Goal: Information Seeking & Learning: Learn about a topic

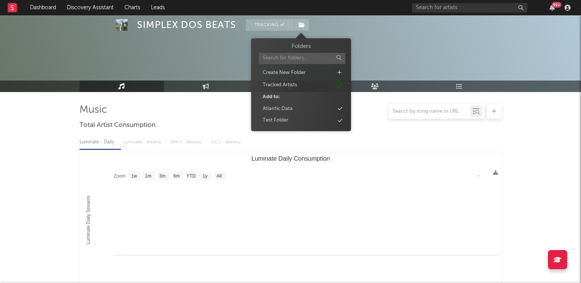
select select "1w"
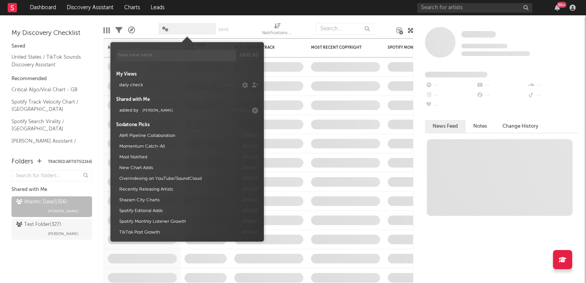
click at [189, 30] on span at bounding box center [188, 29] width 58 height 12
click at [169, 111] on span "Michele Valentini" at bounding box center [157, 111] width 31 height 4
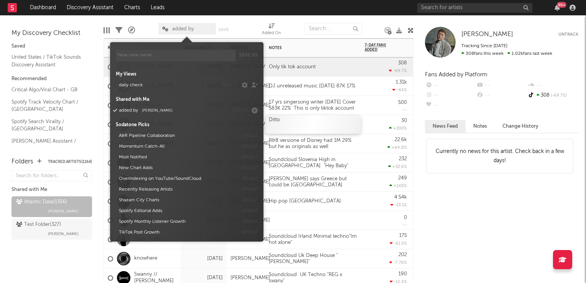
click at [356, 128] on div "Ditto" at bounding box center [313, 124] width 96 height 19
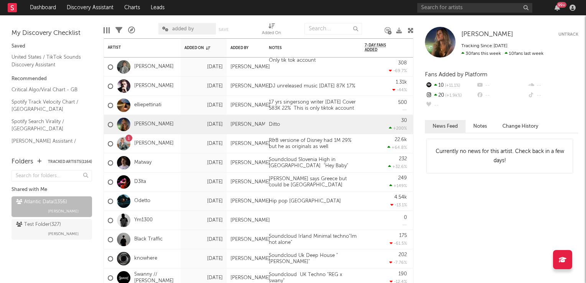
click at [412, 30] on icon at bounding box center [411, 31] width 6 height 6
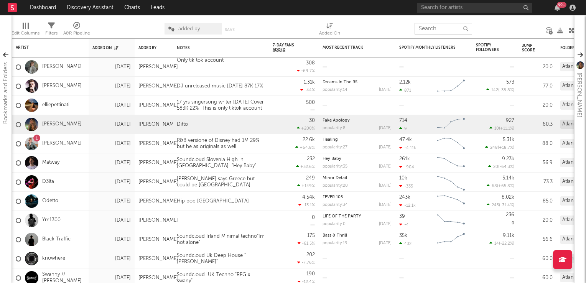
click at [429, 31] on input "text" at bounding box center [444, 29] width 58 height 12
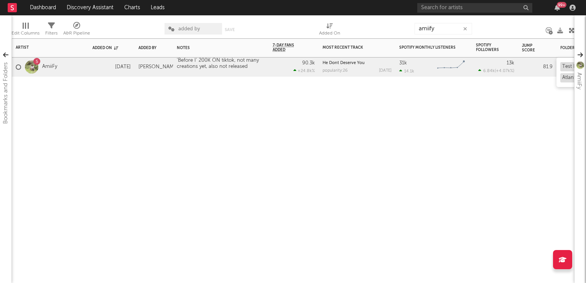
click at [568, 68] on div "Test Folder (327)" at bounding box center [582, 66] width 42 height 9
click at [41, 7] on link "Dashboard" at bounding box center [43, 7] width 37 height 15
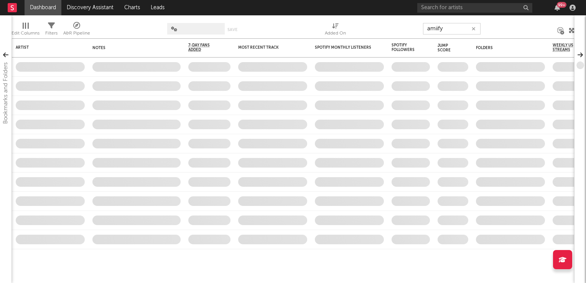
click at [454, 30] on input "amiify" at bounding box center [452, 29] width 58 height 12
type input "a"
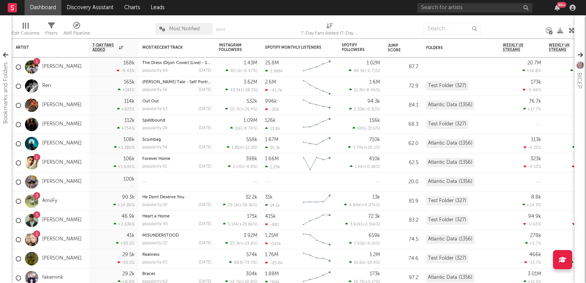
click at [44, 10] on link "Dashboard" at bounding box center [43, 7] width 37 height 15
click at [45, 8] on link "Dashboard" at bounding box center [43, 7] width 37 height 15
click at [100, 12] on link "Discovery Assistant" at bounding box center [90, 7] width 58 height 15
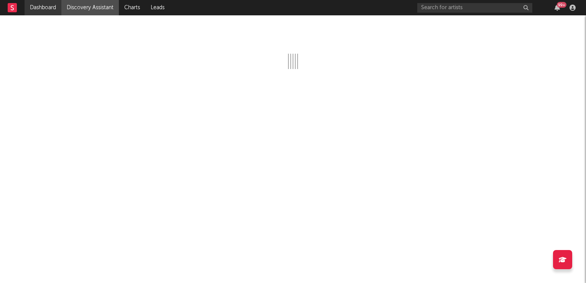
click at [46, 8] on link "Dashboard" at bounding box center [43, 7] width 37 height 15
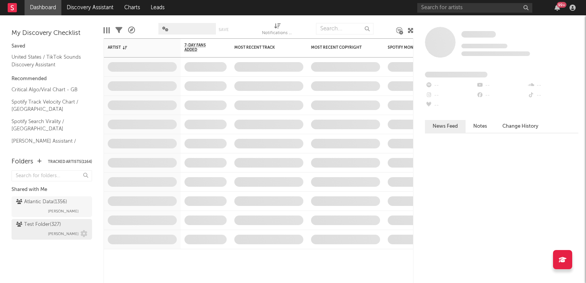
click at [46, 230] on div "Test Folder ( 327 ) Michele Valentini" at bounding box center [51, 229] width 71 height 18
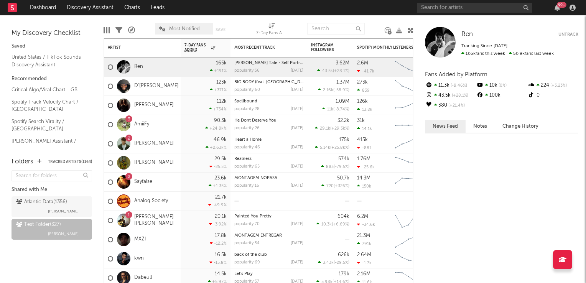
click at [412, 32] on icon at bounding box center [411, 31] width 6 height 6
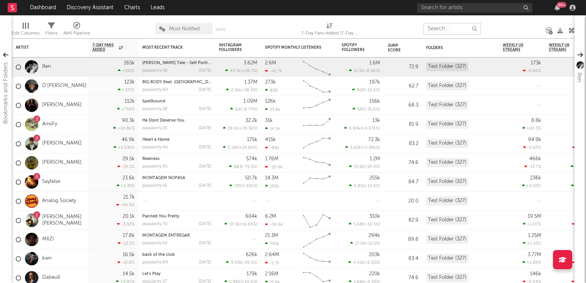
click at [436, 28] on input "text" at bounding box center [453, 29] width 58 height 12
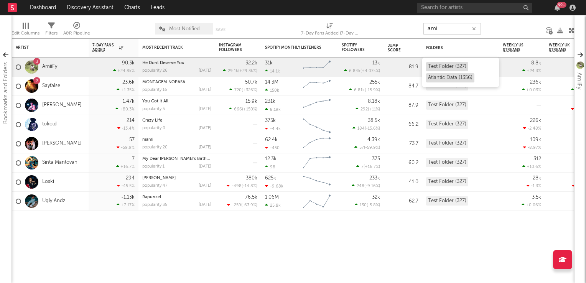
type input "ami"
click at [442, 67] on div "Test Folder (327)" at bounding box center [447, 66] width 42 height 9
click at [71, 64] on div "3 AmiiFy" at bounding box center [50, 67] width 77 height 19
click at [46, 8] on link "Dashboard" at bounding box center [43, 7] width 37 height 15
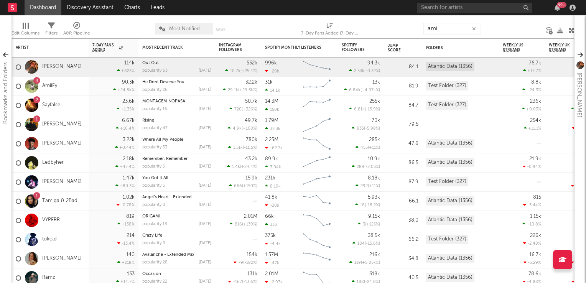
click at [196, 30] on span "Most Notified" at bounding box center [184, 28] width 31 height 5
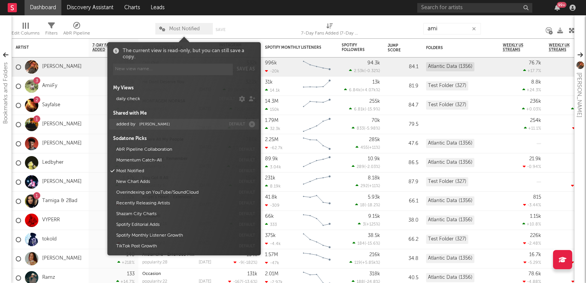
click at [140, 124] on span "Michele Valentini" at bounding box center [154, 124] width 31 height 4
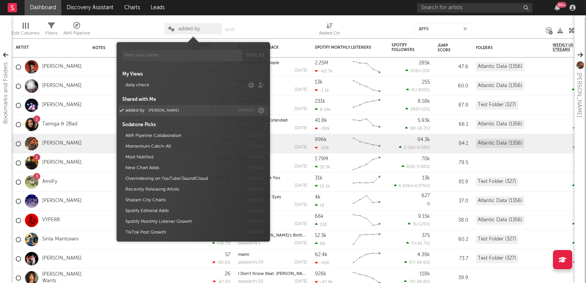
click at [175, 111] on span "Michele Valentini" at bounding box center [164, 111] width 31 height 4
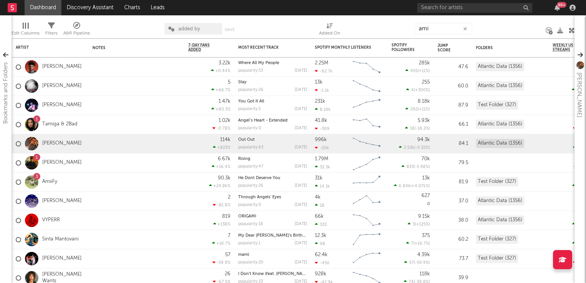
click at [41, 6] on link "Dashboard" at bounding box center [43, 7] width 37 height 15
click at [92, 6] on link "Discovery Assistant" at bounding box center [90, 7] width 58 height 15
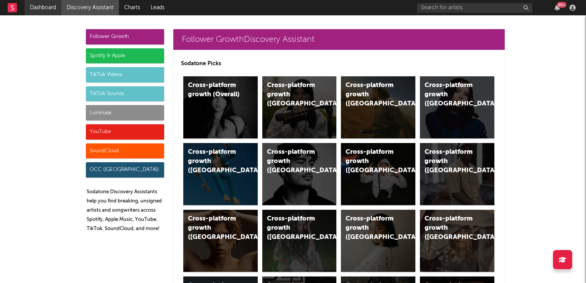
click at [46, 10] on link "Dashboard" at bounding box center [43, 7] width 37 height 15
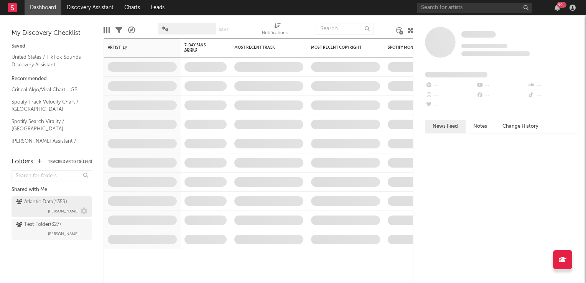
click at [54, 205] on div "Atlantic Data ( 1359 )" at bounding box center [41, 202] width 51 height 9
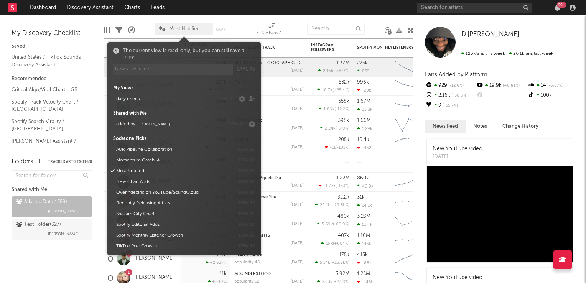
click at [175, 27] on span "Most Notified" at bounding box center [184, 28] width 31 height 5
click at [164, 124] on span "Michele Valentini" at bounding box center [154, 124] width 31 height 4
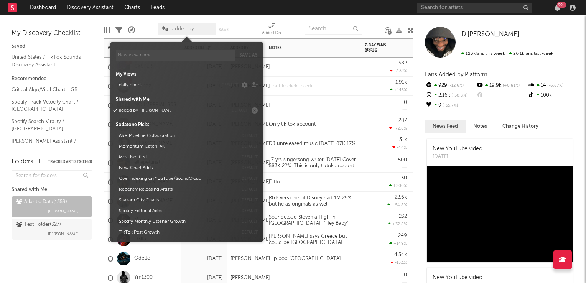
click at [334, 94] on div at bounding box center [313, 86] width 96 height 19
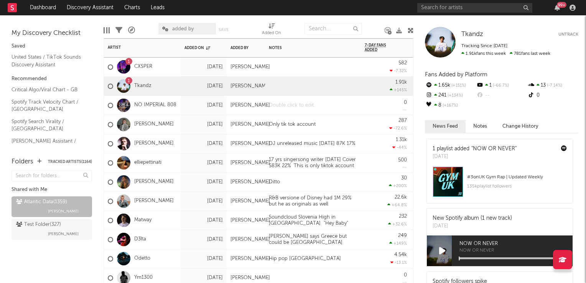
click at [286, 107] on div at bounding box center [313, 105] width 96 height 19
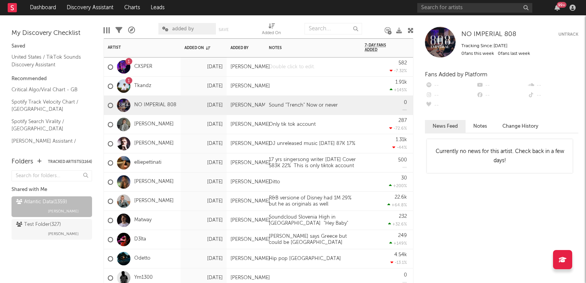
click at [309, 68] on div at bounding box center [313, 67] width 96 height 19
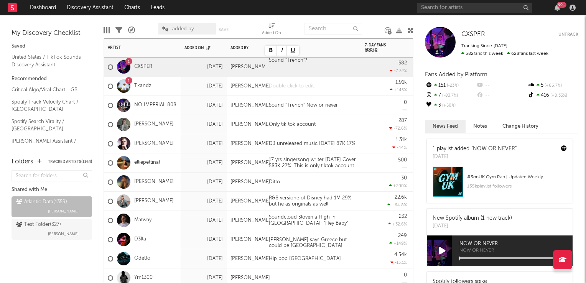
click at [312, 90] on div at bounding box center [313, 86] width 96 height 19
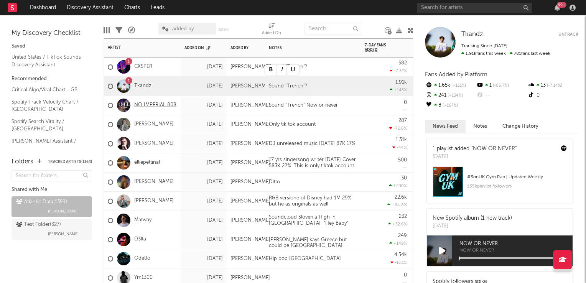
click at [320, 122] on div "Only tik tok account" at bounding box center [292, 125] width 54 height 6
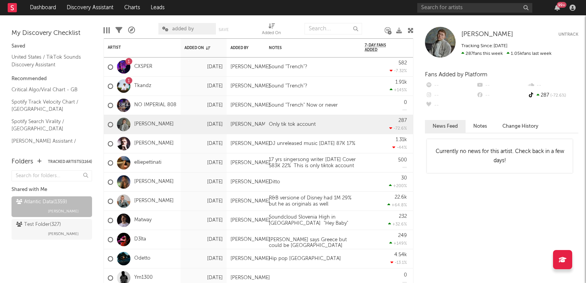
click at [411, 33] on icon at bounding box center [411, 31] width 6 height 6
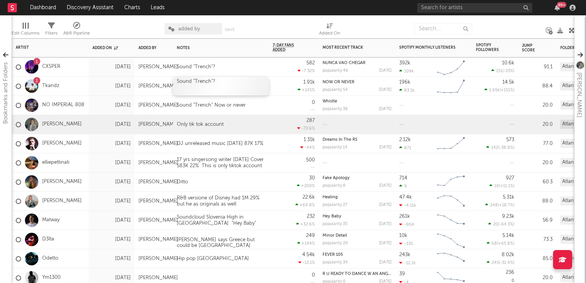
click at [247, 85] on div "Sound "Trench"?" at bounding box center [221, 86] width 96 height 19
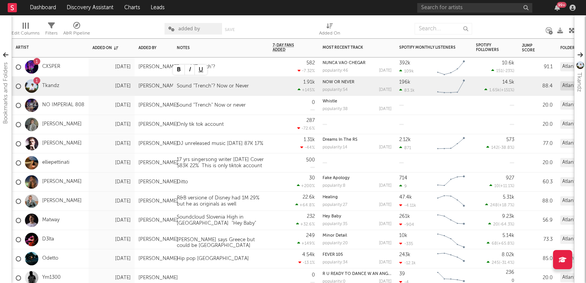
click at [283, 143] on div "1.31k -44 %" at bounding box center [294, 143] width 42 height 19
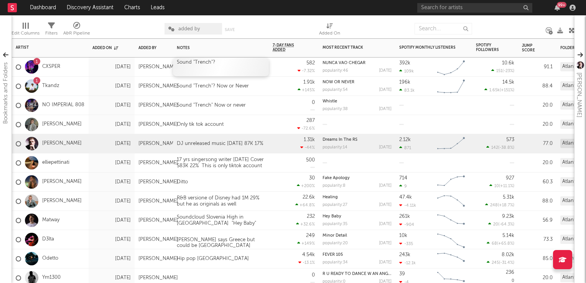
click at [244, 67] on div "Sound "Trench"?" at bounding box center [221, 67] width 96 height 19
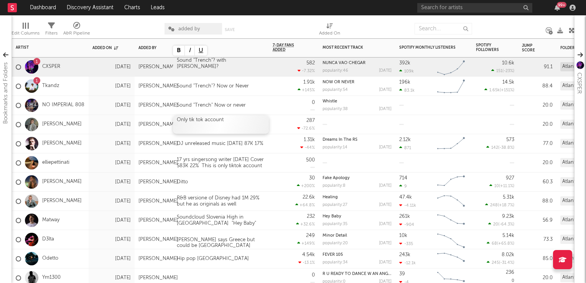
click at [263, 117] on div "Only tik tok account" at bounding box center [221, 124] width 96 height 19
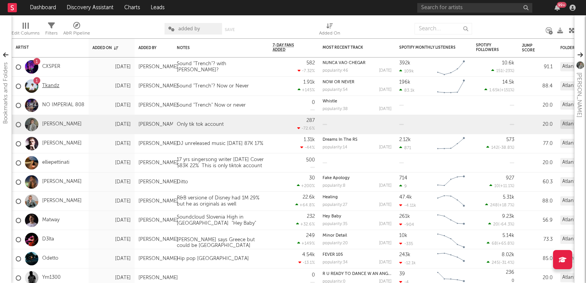
click at [52, 84] on link "Tkandz" at bounding box center [50, 86] width 17 height 7
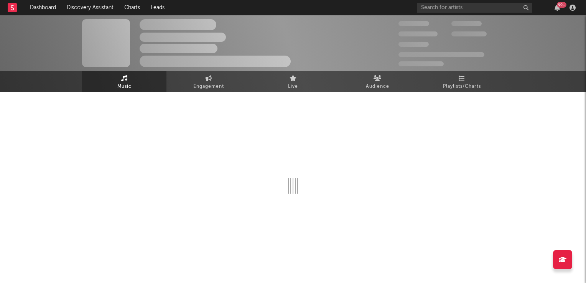
select select "6m"
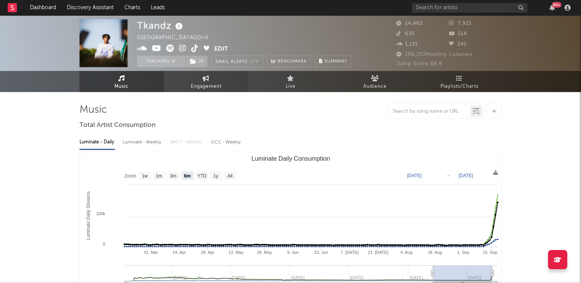
click at [198, 81] on link "Engagement" at bounding box center [206, 81] width 84 height 21
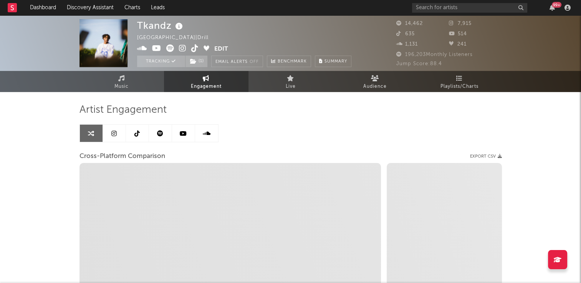
select select "1w"
click at [135, 137] on link at bounding box center [137, 133] width 23 height 17
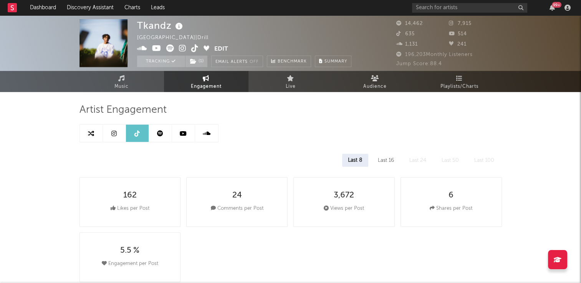
select select "6m"
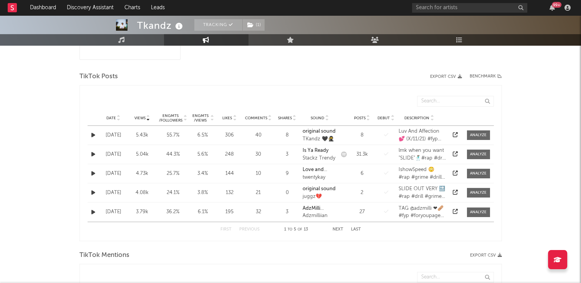
scroll to position [192, 0]
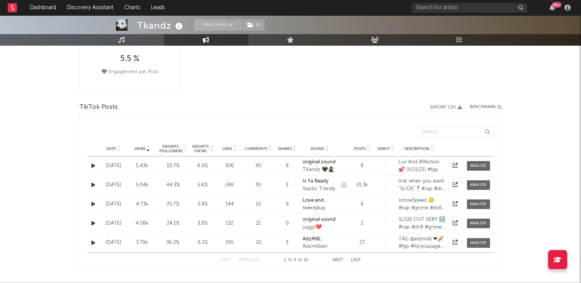
click at [117, 147] on icon at bounding box center [119, 147] width 4 height 3
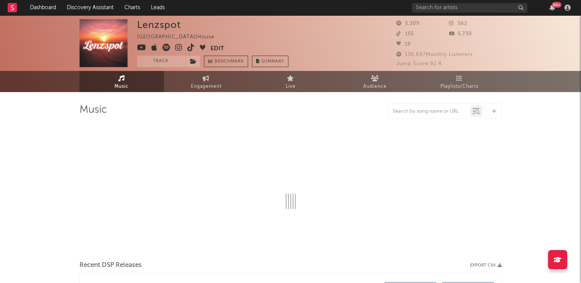
select select "6m"
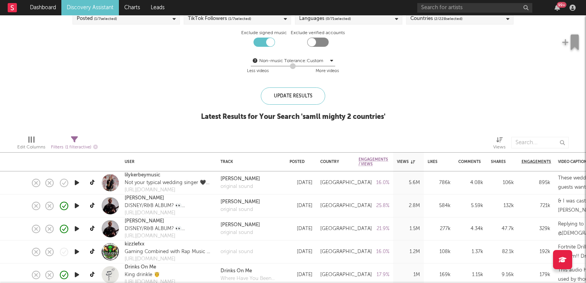
click at [78, 207] on icon "button" at bounding box center [77, 206] width 8 height 10
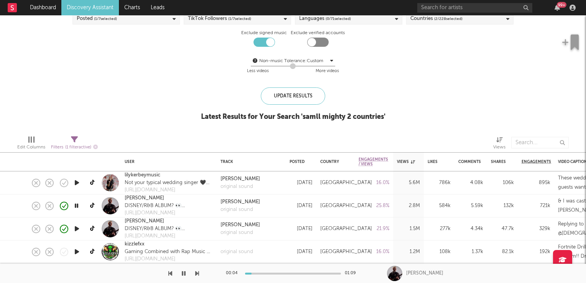
click at [78, 207] on icon "button" at bounding box center [76, 206] width 7 height 10
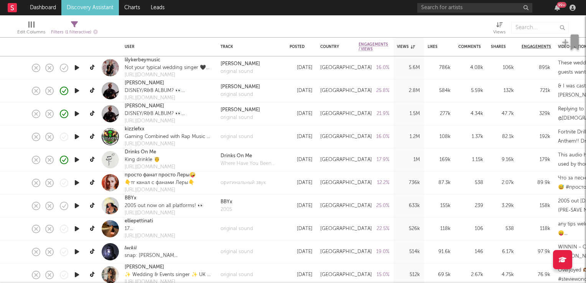
click at [77, 204] on icon "button" at bounding box center [77, 206] width 8 height 10
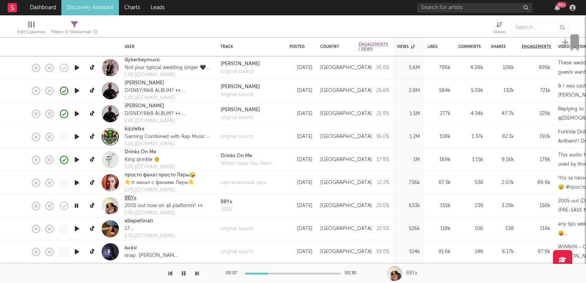
click at [129, 197] on link "BBYx" at bounding box center [131, 199] width 12 height 8
click at [75, 203] on icon "button" at bounding box center [76, 206] width 7 height 10
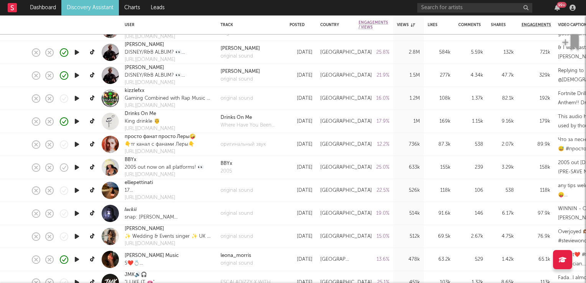
click at [78, 190] on icon "button" at bounding box center [77, 191] width 8 height 10
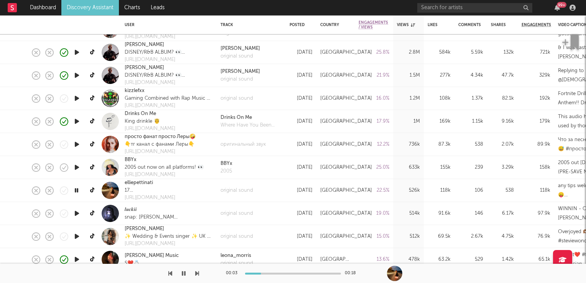
click at [78, 190] on icon "button" at bounding box center [76, 191] width 7 height 10
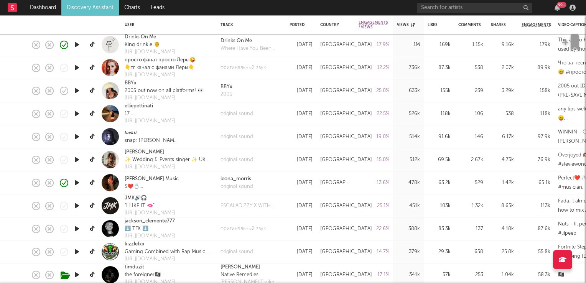
click at [77, 185] on icon "button" at bounding box center [77, 183] width 8 height 10
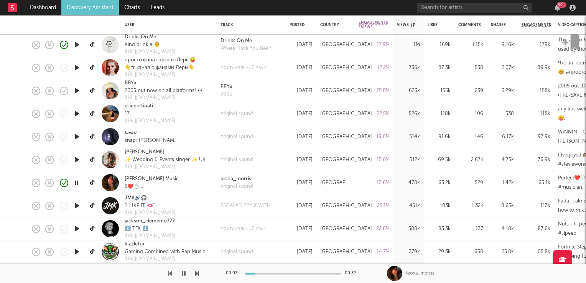
click at [77, 185] on icon "button" at bounding box center [76, 183] width 7 height 10
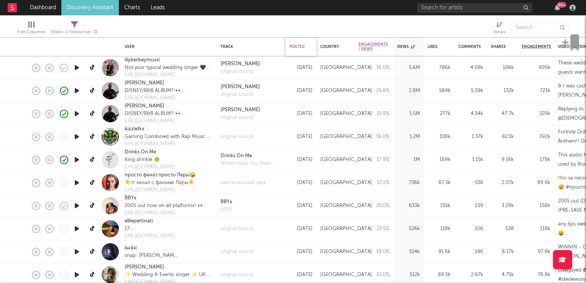
click at [300, 49] on div "Posted" at bounding box center [299, 47] width 19 height 5
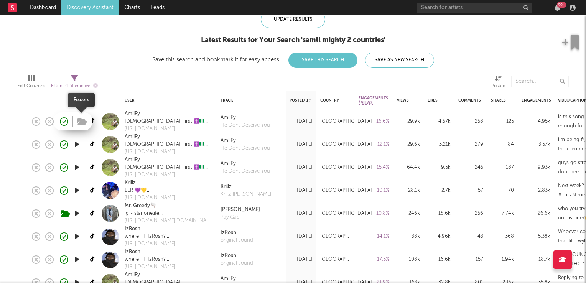
click at [87, 124] on button "button" at bounding box center [82, 123] width 12 height 12
click at [78, 121] on icon "button" at bounding box center [77, 122] width 8 height 10
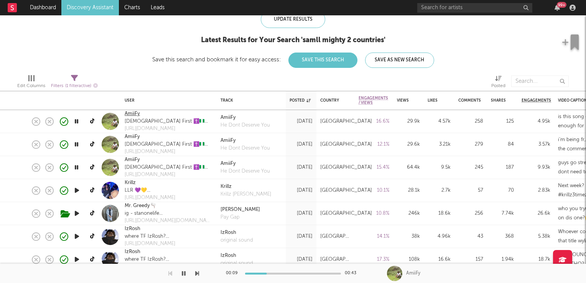
click at [135, 114] on link "AmiiFy" at bounding box center [132, 114] width 15 height 8
click at [77, 122] on icon "button" at bounding box center [76, 122] width 7 height 10
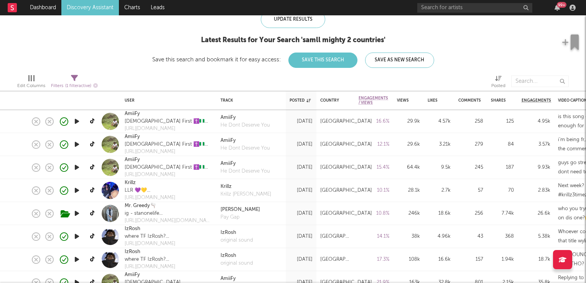
click at [78, 168] on icon "button" at bounding box center [77, 168] width 8 height 10
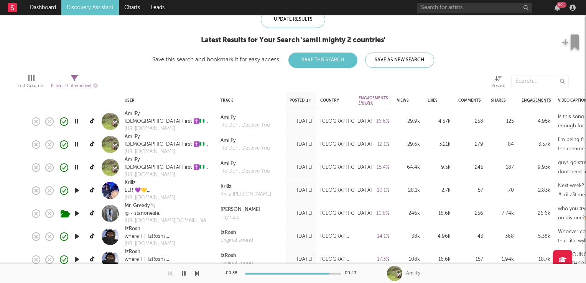
click at [76, 168] on icon "button" at bounding box center [76, 168] width 7 height 10
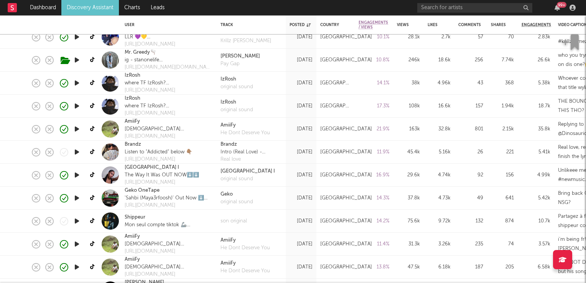
click at [77, 152] on icon "button" at bounding box center [77, 152] width 8 height 10
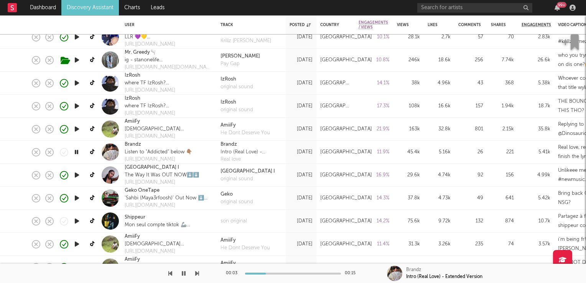
click at [77, 152] on icon "button" at bounding box center [76, 152] width 7 height 10
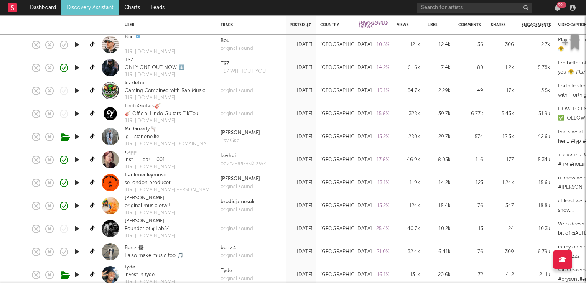
click at [77, 228] on icon "button" at bounding box center [77, 229] width 8 height 10
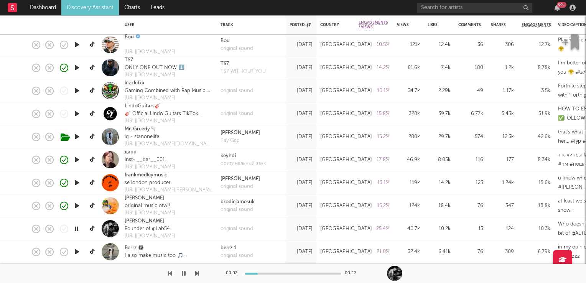
click at [77, 228] on icon "button" at bounding box center [76, 229] width 7 height 10
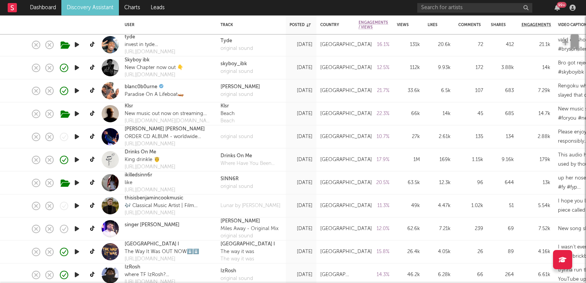
click at [76, 159] on icon "button" at bounding box center [77, 160] width 8 height 10
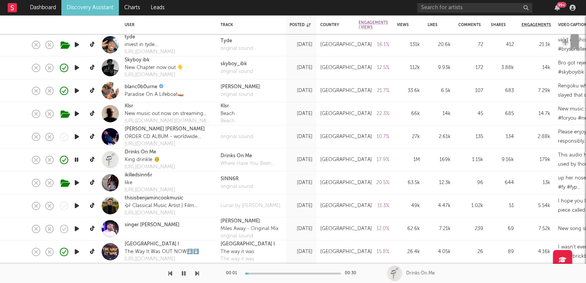
click at [76, 159] on icon "button" at bounding box center [76, 160] width 7 height 10
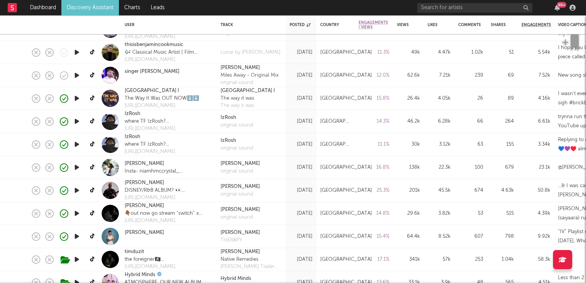
click at [77, 168] on icon "button" at bounding box center [77, 168] width 8 height 10
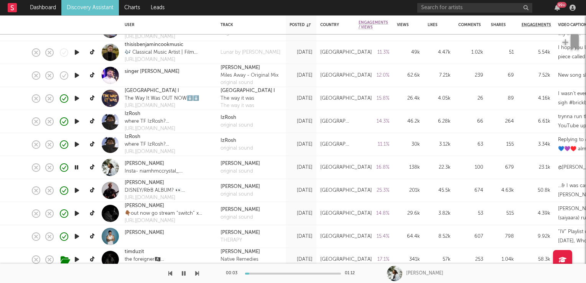
click at [77, 168] on icon "button" at bounding box center [76, 168] width 7 height 10
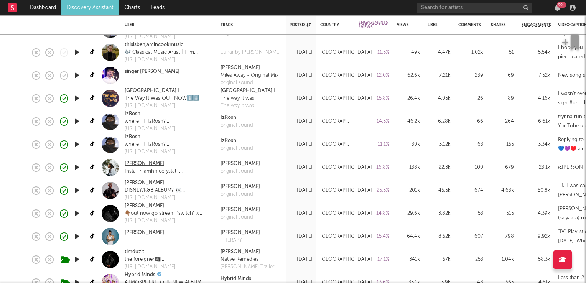
click at [140, 165] on link "niamh mccrystal" at bounding box center [145, 164] width 40 height 8
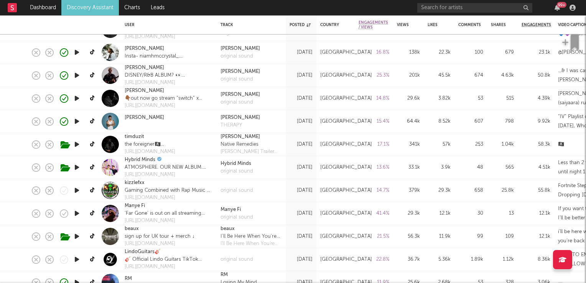
click at [83, 8] on link "Discovery Assistant" at bounding box center [90, 7] width 58 height 15
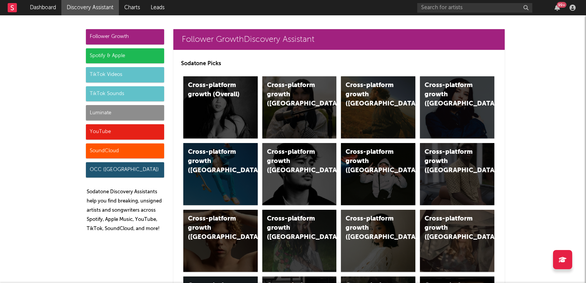
click at [117, 96] on div "TikTok Sounds" at bounding box center [125, 93] width 78 height 15
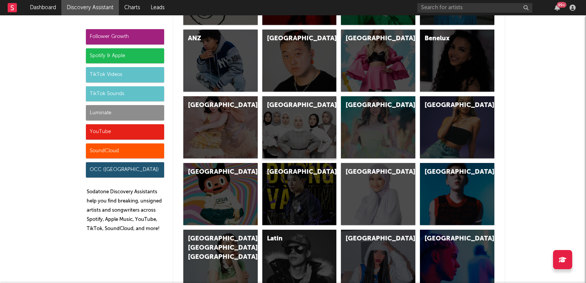
scroll to position [2795, 0]
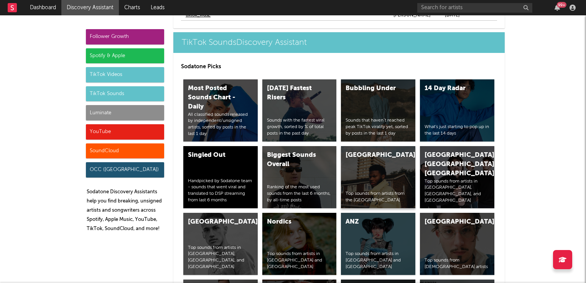
click at [362, 172] on div "United Kingdom Top sounds from artists from the United Kingdom" at bounding box center [378, 177] width 74 height 62
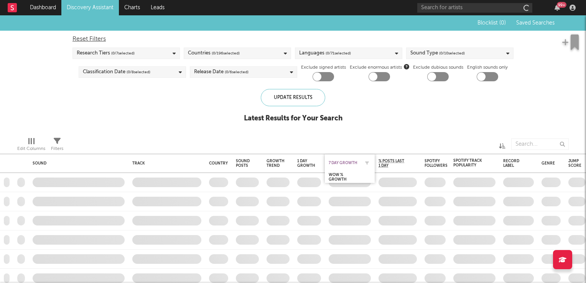
checkbox input "true"
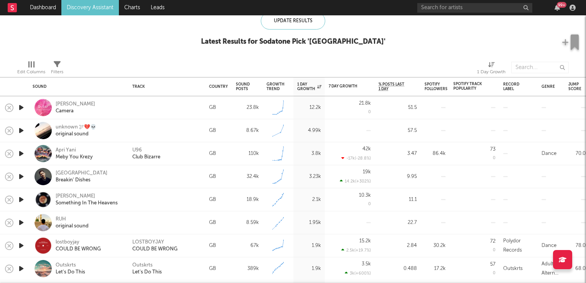
click at [22, 154] on icon "button" at bounding box center [21, 154] width 8 height 10
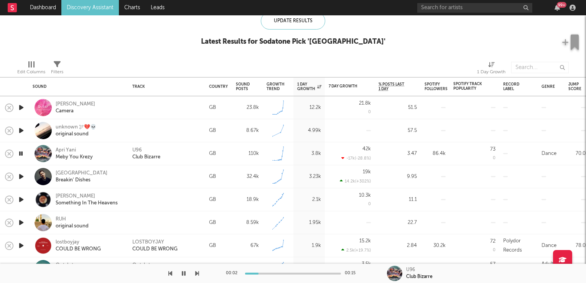
click at [22, 154] on icon "button" at bounding box center [20, 154] width 7 height 10
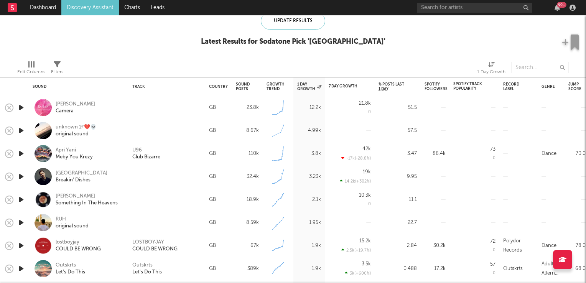
click at [22, 177] on icon "button" at bounding box center [21, 177] width 8 height 10
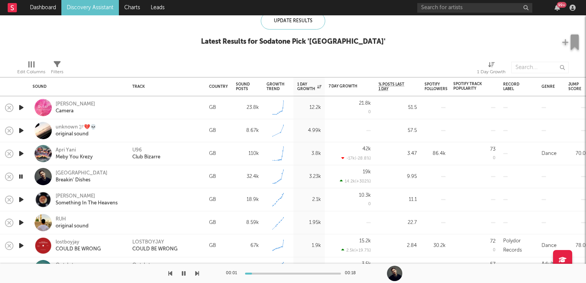
click at [22, 177] on icon "button" at bounding box center [20, 177] width 7 height 10
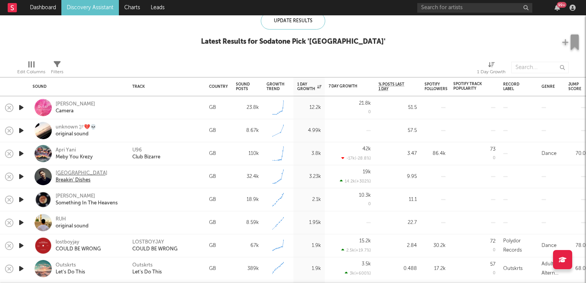
click at [64, 173] on div "[GEOGRAPHIC_DATA]" at bounding box center [82, 173] width 52 height 7
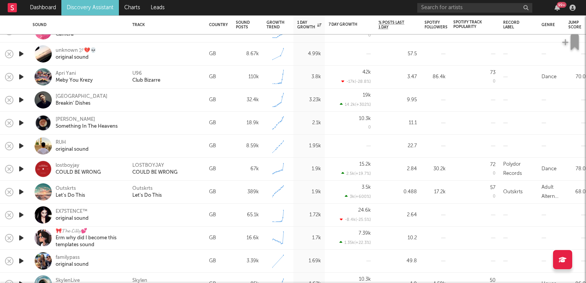
click at [20, 171] on icon "button" at bounding box center [21, 169] width 8 height 10
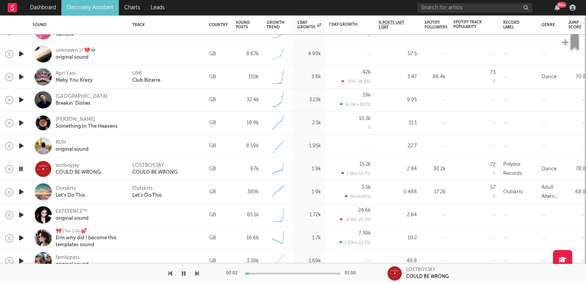
click at [20, 171] on icon "button" at bounding box center [20, 169] width 7 height 10
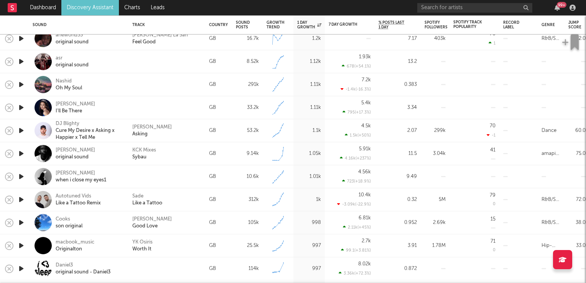
click at [20, 155] on icon "button" at bounding box center [21, 154] width 8 height 10
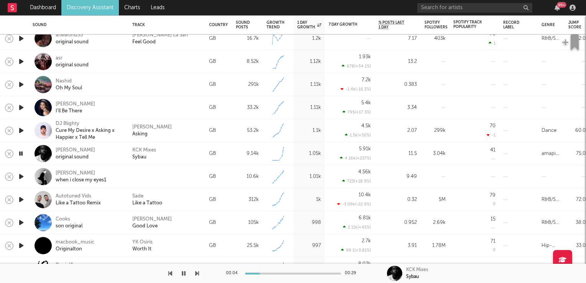
click at [20, 155] on icon "button" at bounding box center [20, 154] width 7 height 10
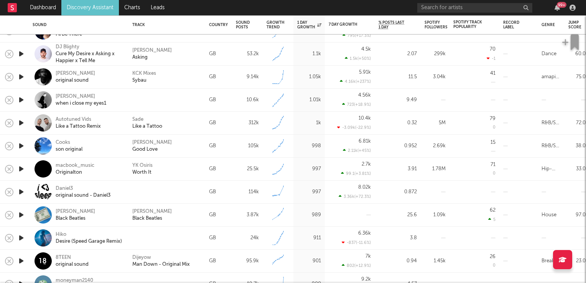
click at [23, 169] on icon "button" at bounding box center [21, 169] width 8 height 10
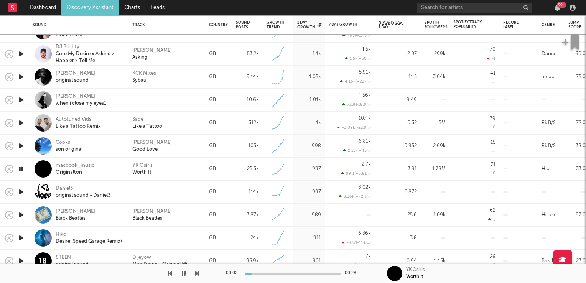
click at [23, 169] on icon "button" at bounding box center [20, 169] width 7 height 10
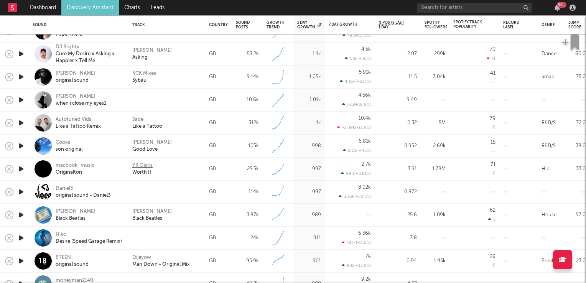
click at [141, 166] on div "YK Osiris" at bounding box center [142, 165] width 20 height 7
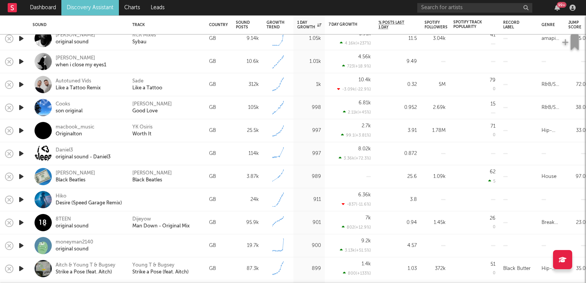
click at [20, 200] on icon "button" at bounding box center [21, 200] width 8 height 10
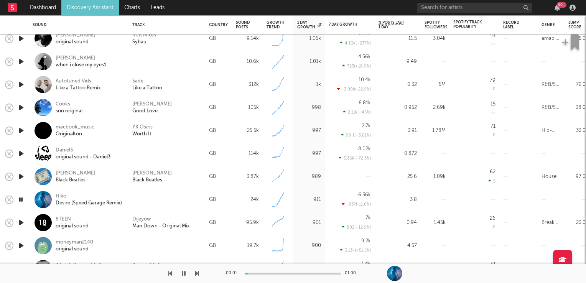
click at [20, 200] on icon "button" at bounding box center [20, 200] width 7 height 10
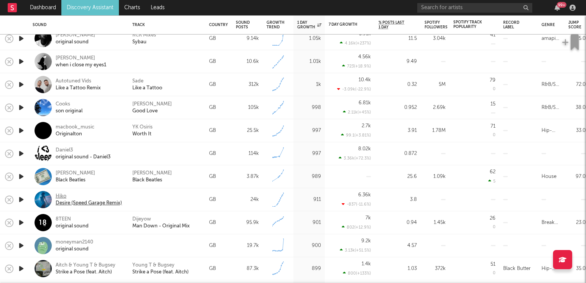
click at [61, 196] on div "Hiko" at bounding box center [89, 196] width 66 height 7
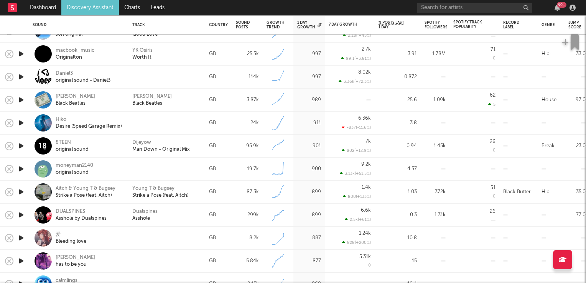
click at [21, 214] on icon "button" at bounding box center [21, 215] width 8 height 10
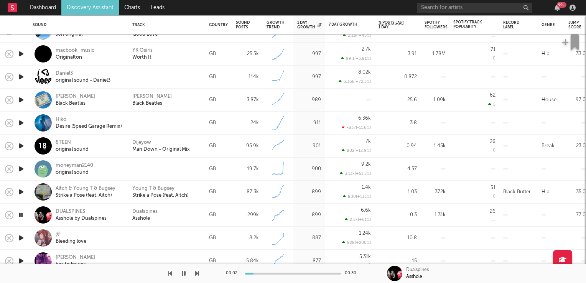
click at [21, 214] on icon "button" at bounding box center [20, 215] width 7 height 10
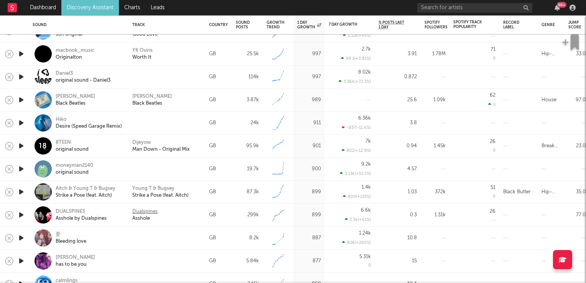
click at [138, 213] on div "Dualspines" at bounding box center [144, 211] width 25 height 7
click at [22, 239] on icon "button" at bounding box center [21, 238] width 8 height 10
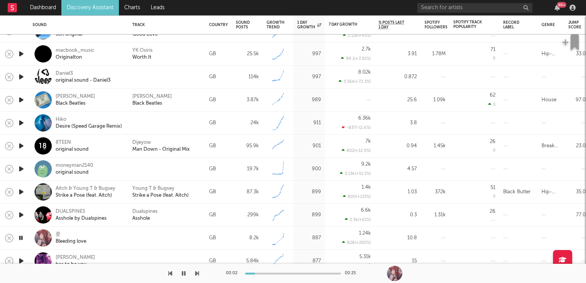
click at [22, 239] on icon "button" at bounding box center [20, 238] width 7 height 10
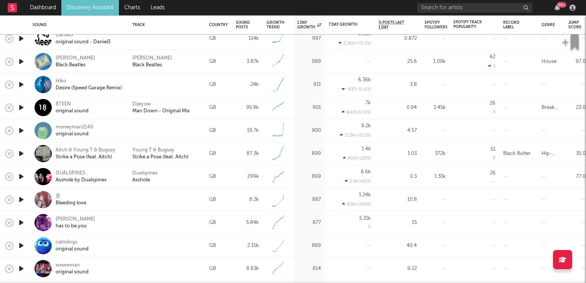
click at [21, 222] on icon "button" at bounding box center [21, 223] width 8 height 10
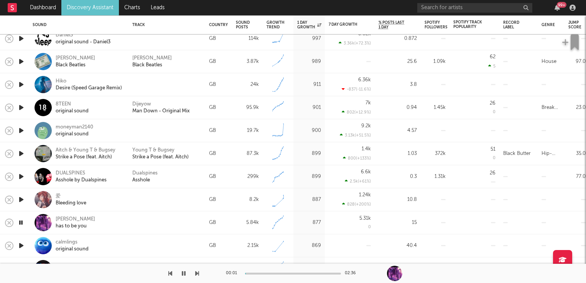
click at [21, 222] on icon "button" at bounding box center [20, 223] width 7 height 10
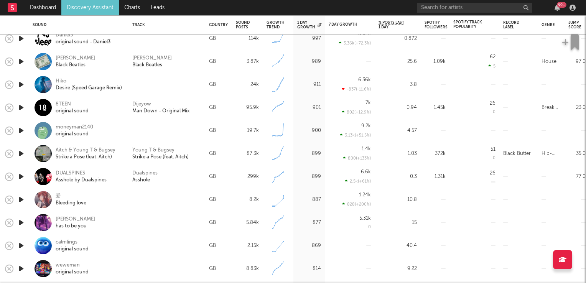
click at [74, 220] on div "[PERSON_NAME]" at bounding box center [76, 219] width 40 height 7
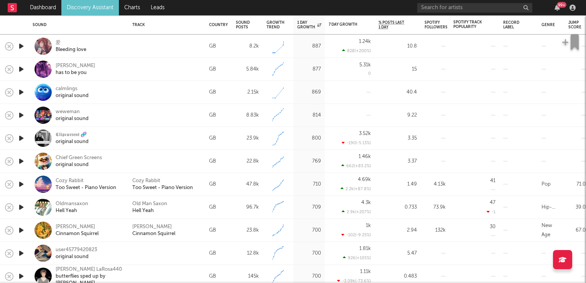
click at [21, 230] on icon "button" at bounding box center [21, 231] width 8 height 10
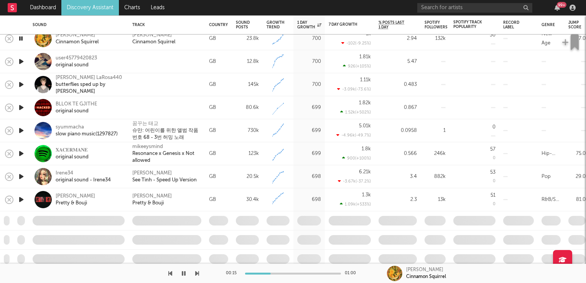
click at [20, 198] on icon "button" at bounding box center [21, 200] width 8 height 10
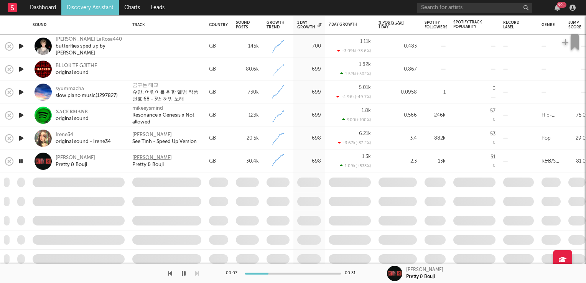
click at [139, 156] on div "Eric IV" at bounding box center [152, 158] width 40 height 7
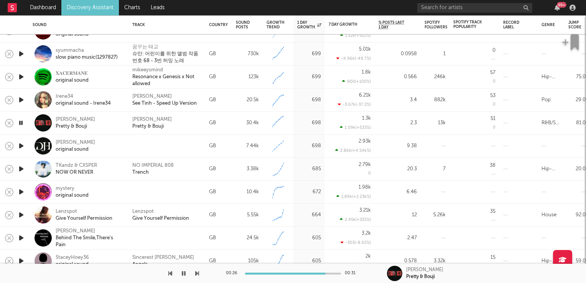
click at [21, 122] on icon "button" at bounding box center [20, 123] width 7 height 10
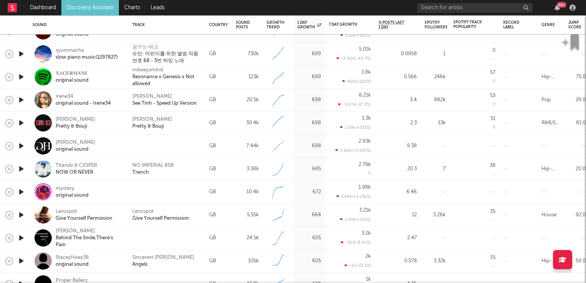
click at [21, 168] on icon "button" at bounding box center [21, 169] width 8 height 10
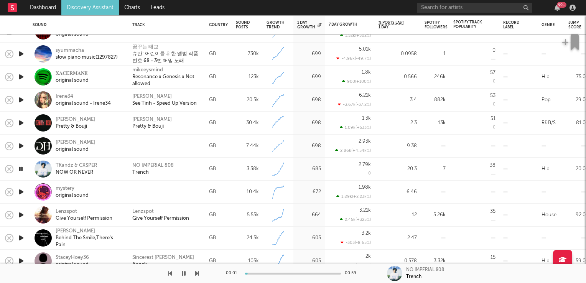
click at [21, 168] on icon "button" at bounding box center [20, 169] width 7 height 10
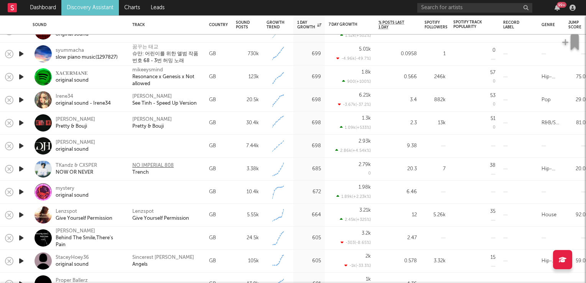
click at [152, 165] on div "NO IMPERIAL 808" at bounding box center [152, 165] width 41 height 7
click at [86, 164] on div "TKandz & CXSPER" at bounding box center [76, 165] width 41 height 7
click at [21, 170] on icon "button" at bounding box center [21, 169] width 8 height 10
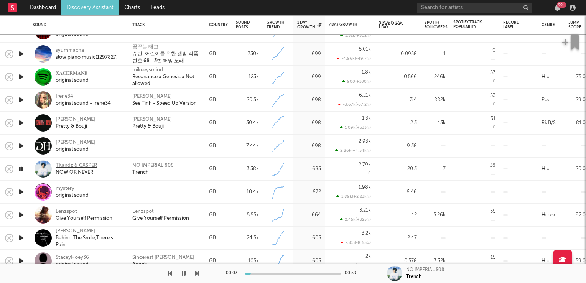
click at [71, 168] on div "TKandz & CXSPER" at bounding box center [76, 165] width 41 height 7
click at [84, 172] on div "NOW OR NEVER" at bounding box center [76, 172] width 41 height 7
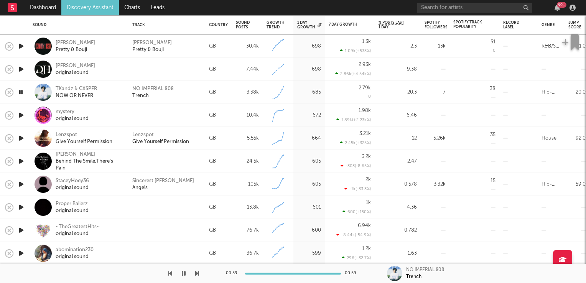
click at [20, 139] on icon "button" at bounding box center [21, 139] width 8 height 10
click at [20, 139] on icon "button" at bounding box center [20, 139] width 7 height 10
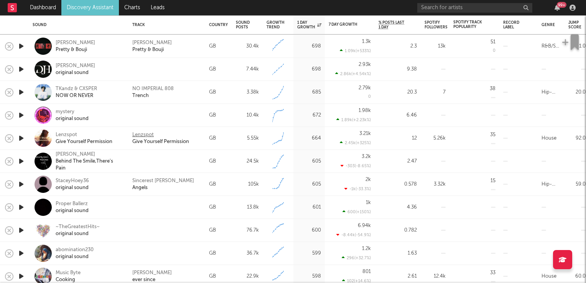
click at [143, 135] on div "Lenzspot" at bounding box center [142, 135] width 21 height 7
click at [22, 185] on icon "button" at bounding box center [21, 185] width 8 height 10
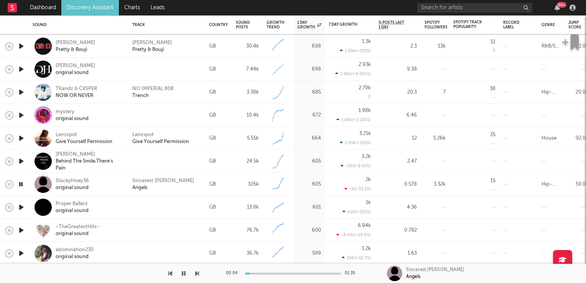
click at [22, 185] on icon "button" at bounding box center [20, 185] width 7 height 10
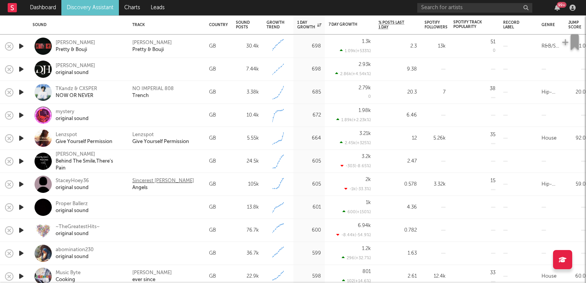
click at [157, 181] on div "Sincerest Don" at bounding box center [163, 181] width 62 height 7
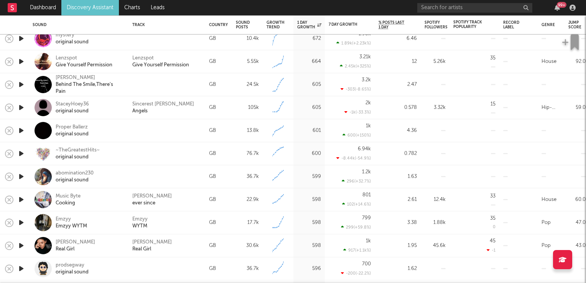
click at [21, 199] on icon "button" at bounding box center [21, 200] width 8 height 10
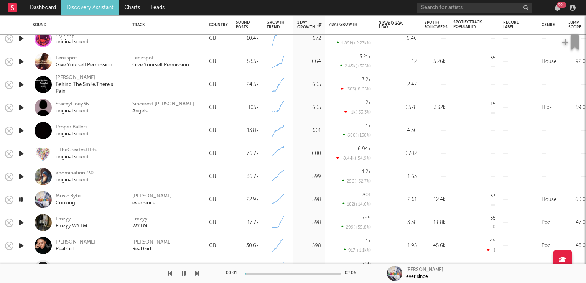
drag, startPoint x: 21, startPoint y: 199, endPoint x: 35, endPoint y: 203, distance: 14.3
click at [158, 195] on div "Oliver Michael" at bounding box center [152, 196] width 40 height 7
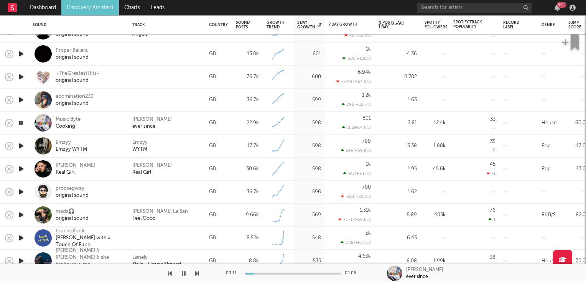
click at [21, 168] on icon "button" at bounding box center [21, 169] width 8 height 10
click at [154, 165] on div "Mutya Buena" at bounding box center [152, 165] width 40 height 7
click at [20, 167] on icon "button" at bounding box center [20, 169] width 7 height 10
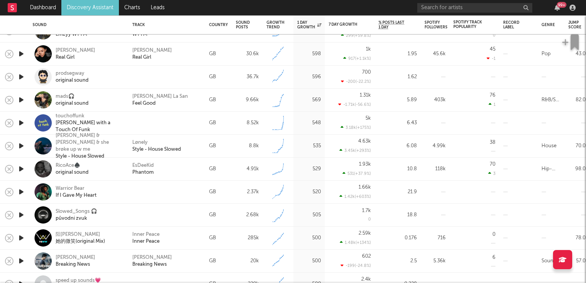
click at [18, 146] on icon "button" at bounding box center [21, 146] width 8 height 10
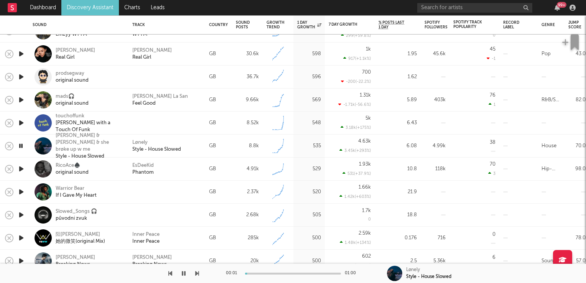
click at [18, 146] on icon "button" at bounding box center [20, 146] width 7 height 10
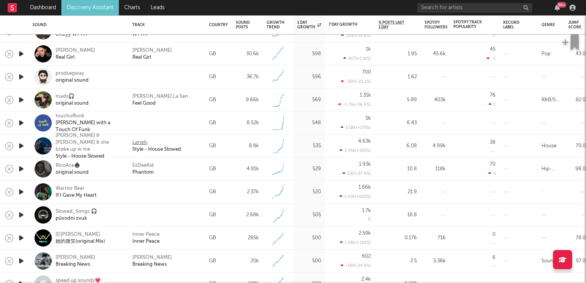
click at [144, 141] on div "Lønely" at bounding box center [139, 142] width 15 height 7
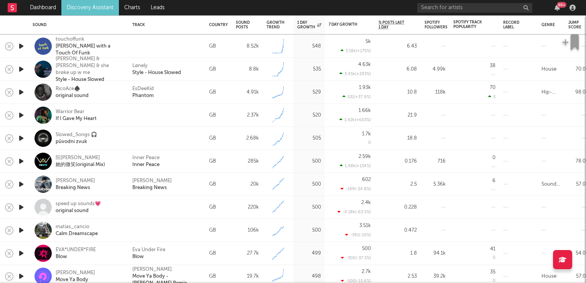
click at [20, 183] on icon "button" at bounding box center [21, 185] width 8 height 10
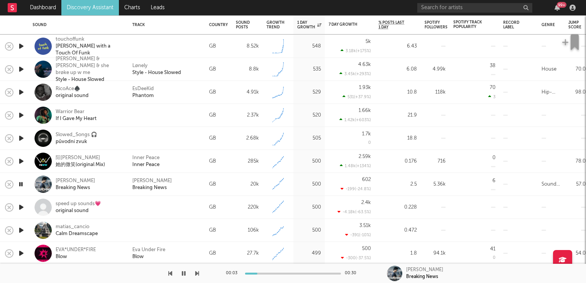
click at [20, 183] on icon "button" at bounding box center [20, 185] width 7 height 10
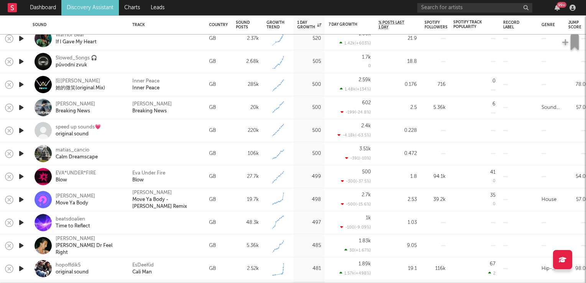
click at [20, 177] on icon "button" at bounding box center [21, 177] width 8 height 10
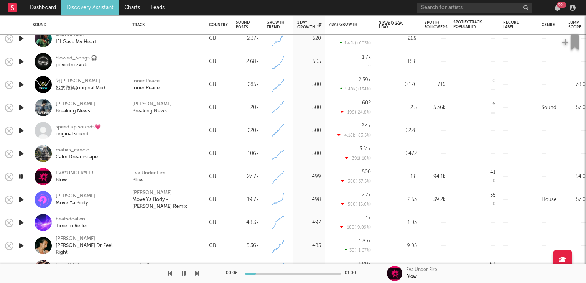
click at [20, 177] on icon "button" at bounding box center [20, 177] width 7 height 10
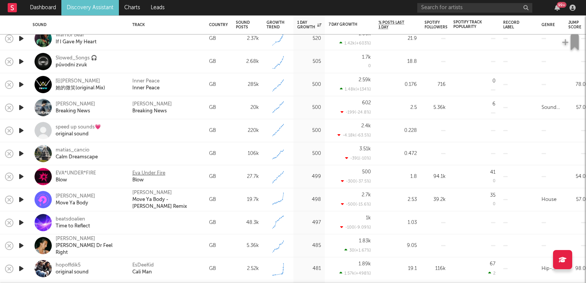
click at [150, 172] on div "Eva Under Fire" at bounding box center [148, 173] width 33 height 7
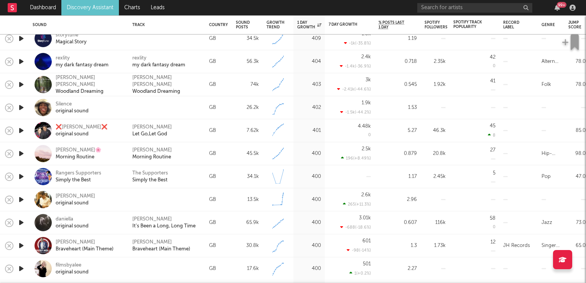
click at [21, 154] on icon "button" at bounding box center [21, 154] width 8 height 10
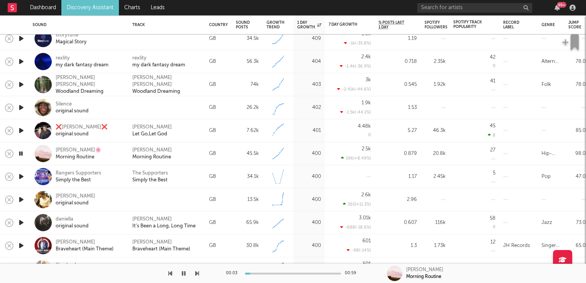
click at [21, 154] on icon "button" at bounding box center [20, 154] width 7 height 10
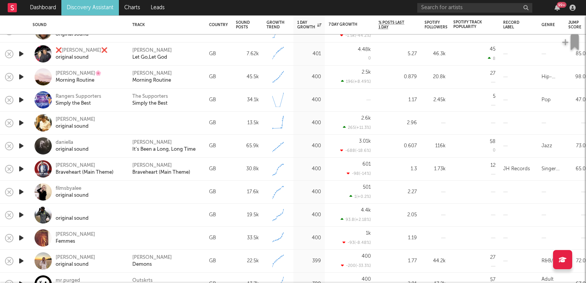
click at [22, 145] on icon "button" at bounding box center [21, 146] width 8 height 10
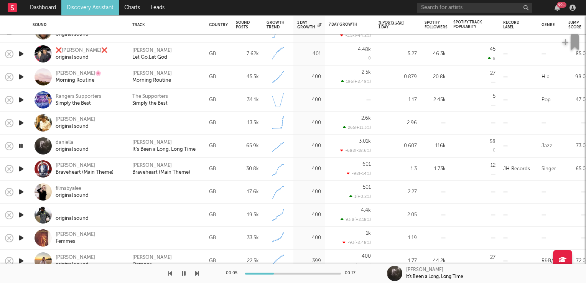
click at [22, 143] on icon "button" at bounding box center [20, 146] width 7 height 10
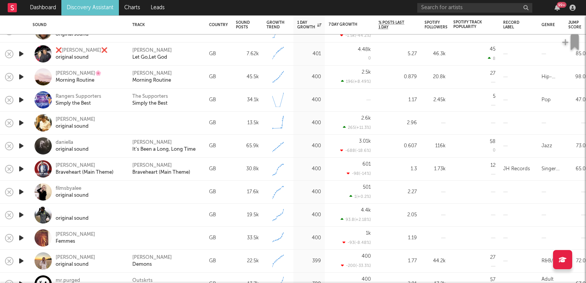
click at [21, 168] on icon "button" at bounding box center [21, 169] width 8 height 10
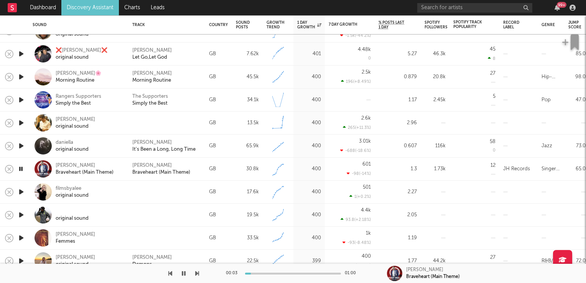
click at [21, 168] on icon "button" at bounding box center [20, 169] width 7 height 10
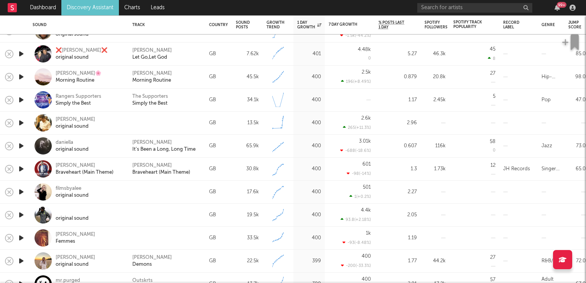
click at [20, 237] on icon "button" at bounding box center [21, 238] width 8 height 10
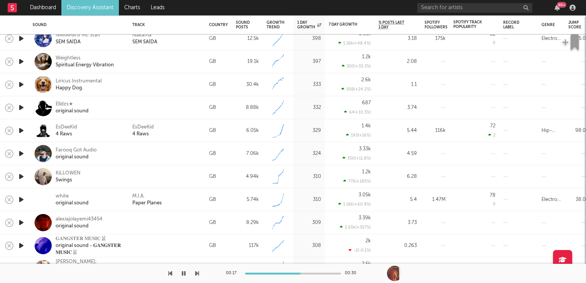
click at [19, 199] on icon "button" at bounding box center [21, 200] width 8 height 10
click at [19, 199] on icon "button" at bounding box center [20, 200] width 7 height 10
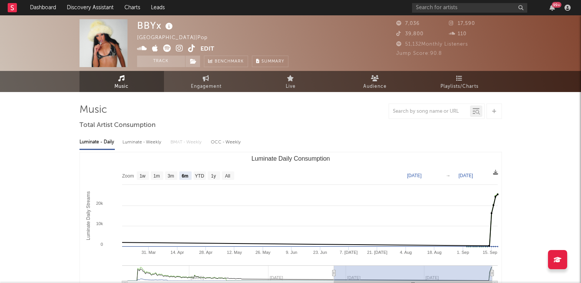
select select "6m"
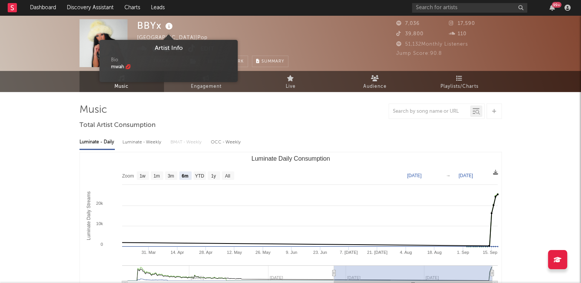
click at [167, 26] on icon at bounding box center [168, 26] width 11 height 11
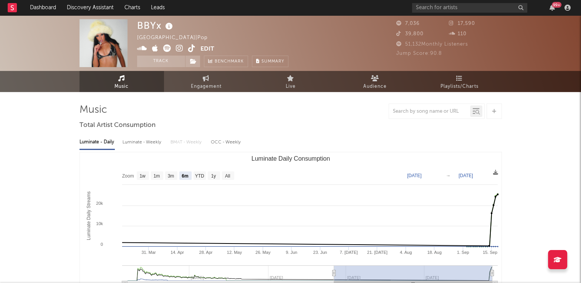
click at [266, 38] on div "BBYx United States | Pop Edit Track Benchmark Summary" at bounding box center [212, 43] width 151 height 48
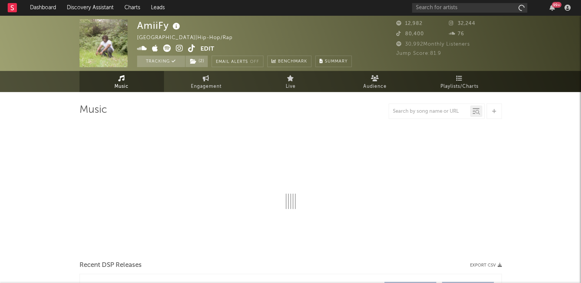
select select "6m"
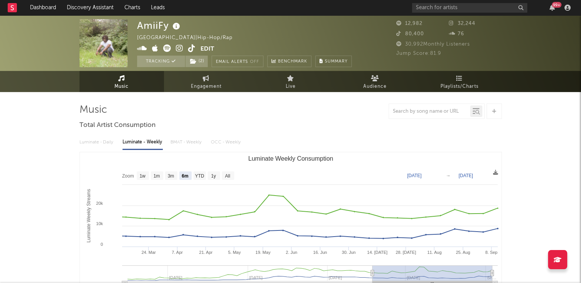
click at [190, 49] on icon at bounding box center [191, 49] width 7 height 8
click at [203, 79] on icon at bounding box center [206, 78] width 7 height 6
select select "1w"
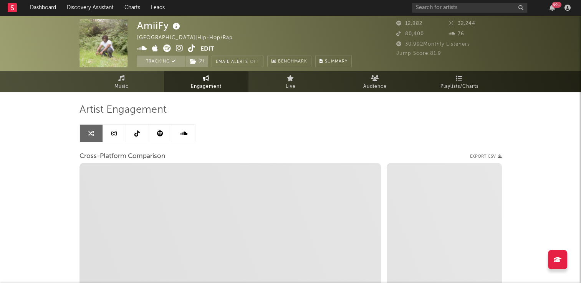
click at [139, 131] on icon at bounding box center [136, 133] width 5 height 6
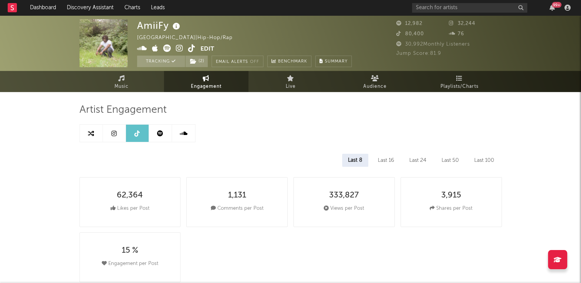
select select "6m"
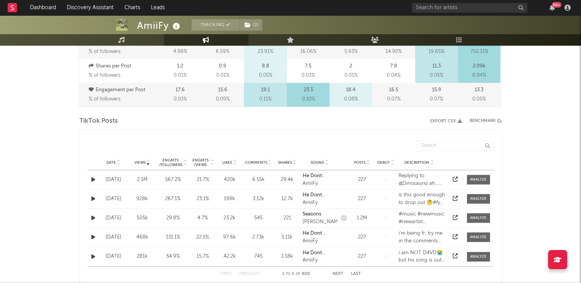
scroll to position [345, 0]
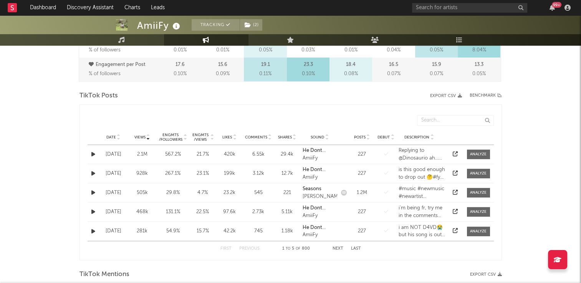
click at [119, 135] on icon at bounding box center [119, 135] width 4 height 3
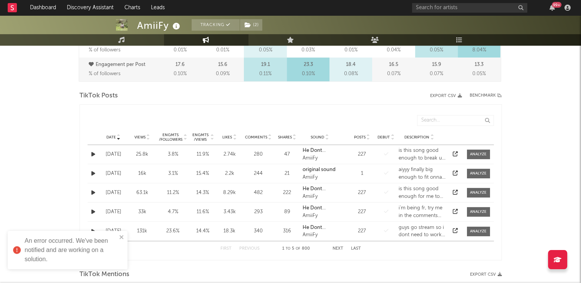
click at [339, 247] on button "Next" at bounding box center [337, 249] width 11 height 4
click at [92, 154] on icon "button" at bounding box center [93, 154] width 4 height 5
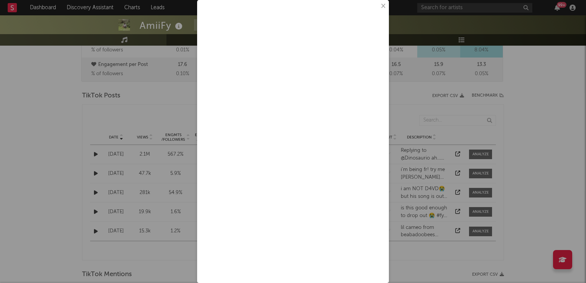
click at [379, 6] on button "×" at bounding box center [383, 6] width 8 height 8
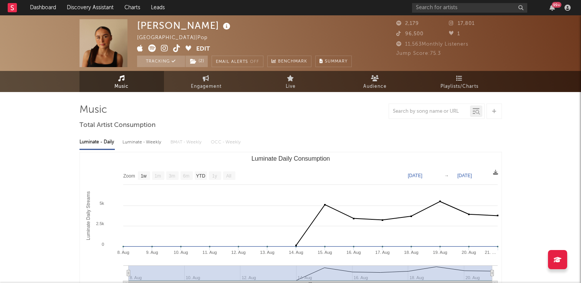
select select "1w"
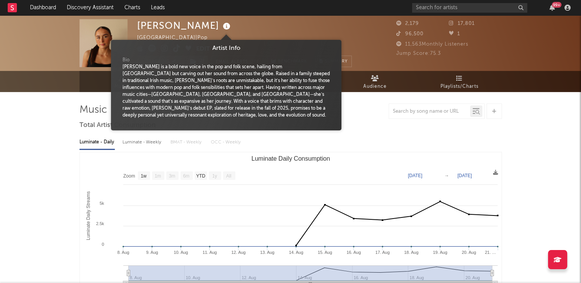
click at [226, 27] on icon at bounding box center [226, 26] width 11 height 11
click at [262, 34] on div "Niamh McCrystal United Kingdom | Pop Edit Tracking ( 2 ) Email Alerts Off Bench…" at bounding box center [244, 43] width 215 height 48
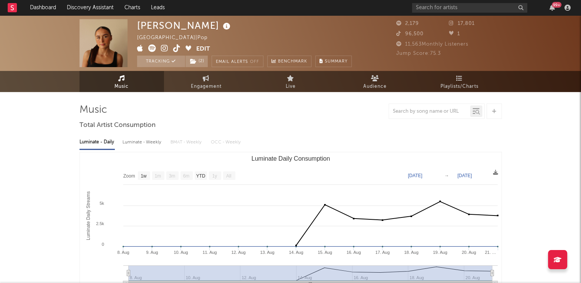
click at [175, 51] on icon at bounding box center [176, 49] width 7 height 8
click at [135, 7] on link "Charts" at bounding box center [132, 7] width 26 height 15
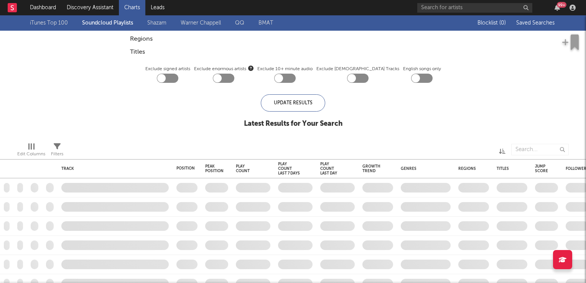
checkbox input "true"
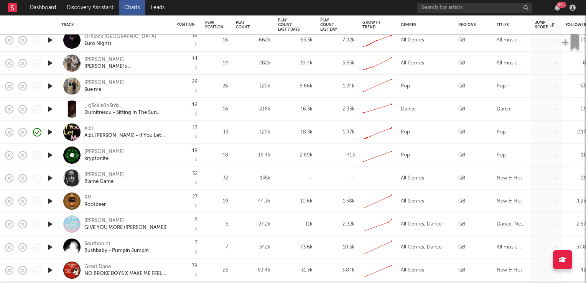
click at [50, 155] on icon "button" at bounding box center [50, 155] width 8 height 10
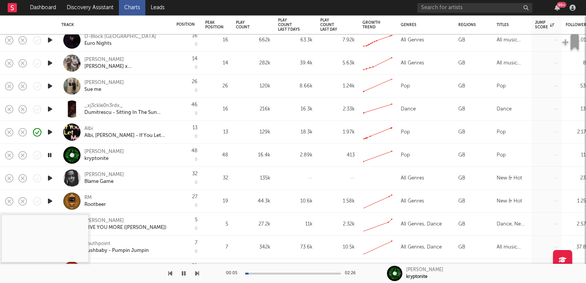
click at [96, 152] on div "Denon Reed" at bounding box center [104, 152] width 40 height 7
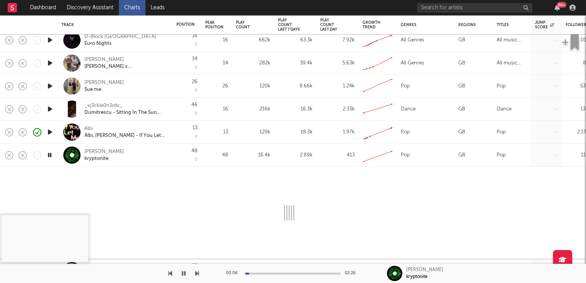
select select "1w"
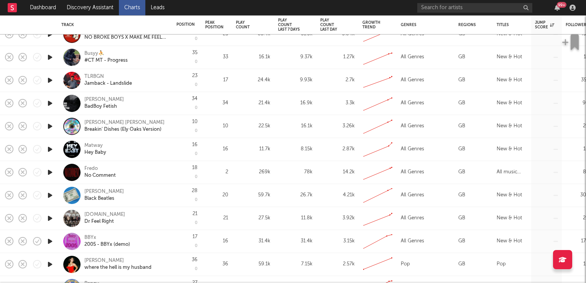
click at [49, 150] on icon "button" at bounding box center [50, 150] width 8 height 10
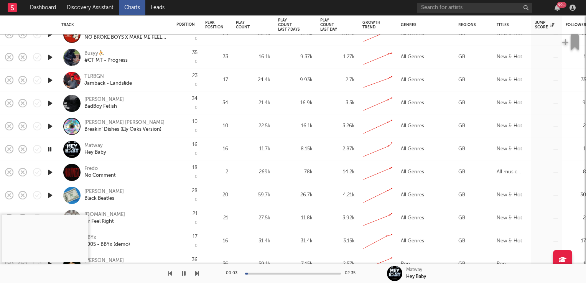
click at [49, 150] on icon "button" at bounding box center [49, 150] width 7 height 10
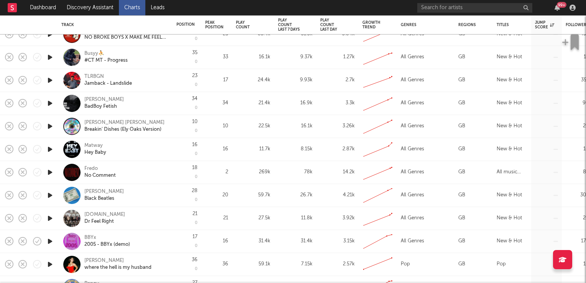
click at [91, 146] on div "Matway" at bounding box center [93, 145] width 18 height 7
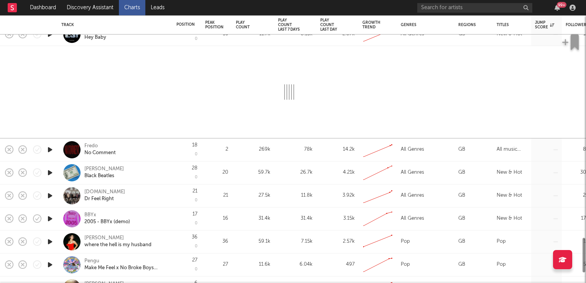
select select "1w"
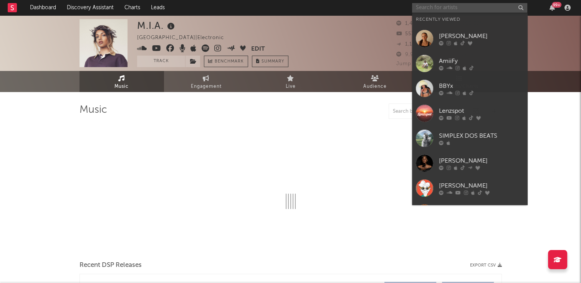
click at [466, 10] on input "text" at bounding box center [469, 8] width 115 height 10
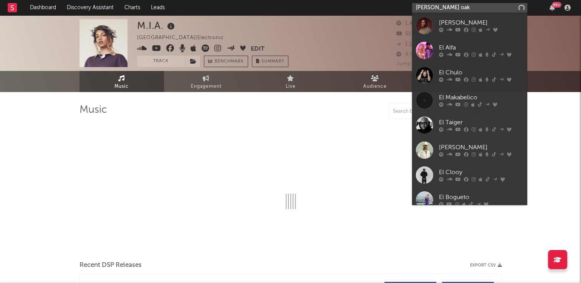
type input "ely oaks"
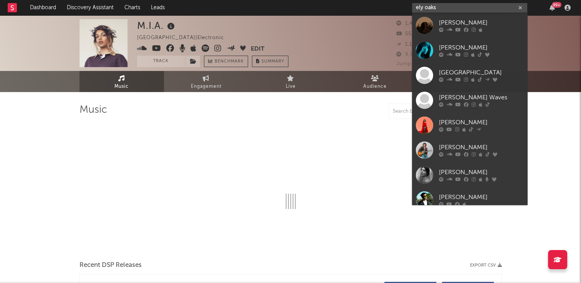
select select "6m"
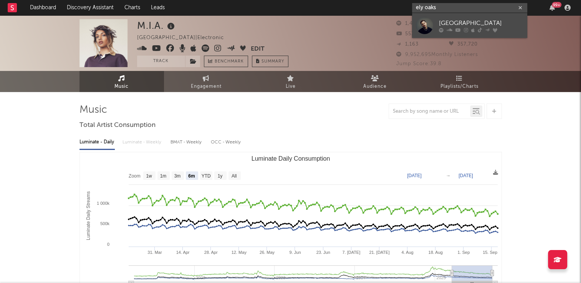
type input "ely oaks"
click at [449, 26] on div "[GEOGRAPHIC_DATA]" at bounding box center [481, 22] width 84 height 9
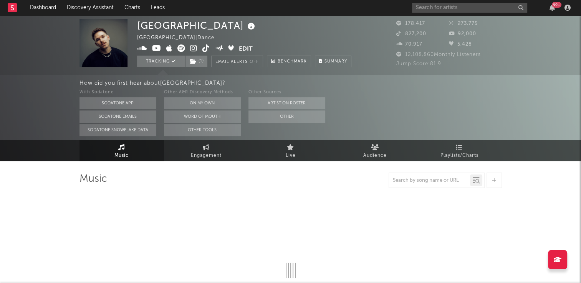
select select "6m"
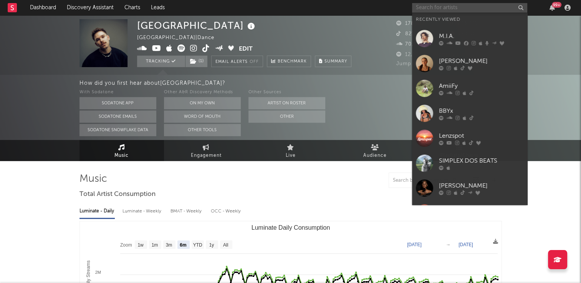
click at [469, 6] on input "text" at bounding box center [469, 8] width 115 height 10
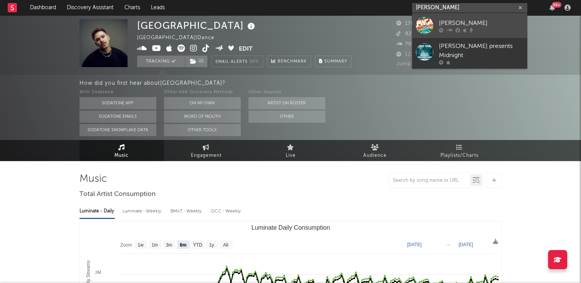
type input "[PERSON_NAME]"
click at [452, 21] on div "[PERSON_NAME]" at bounding box center [481, 22] width 84 height 9
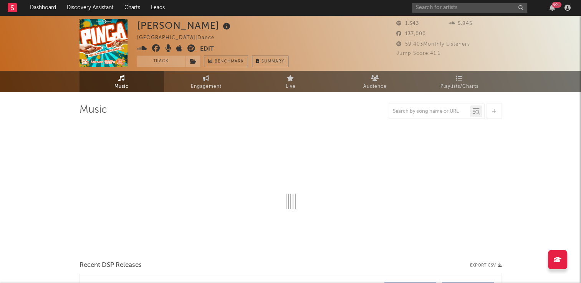
select select "1w"
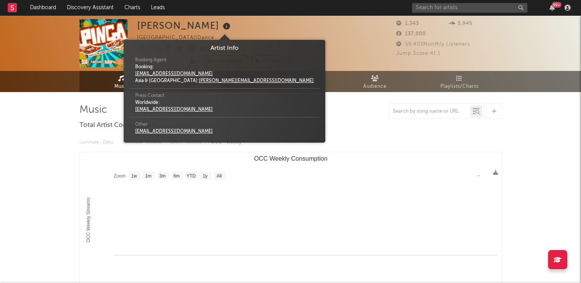
click at [221, 28] on icon at bounding box center [226, 26] width 11 height 11
click at [275, 37] on div "[PERSON_NAME] [GEOGRAPHIC_DATA] | Dance Edit Track Benchmark Summary" at bounding box center [212, 43] width 151 height 48
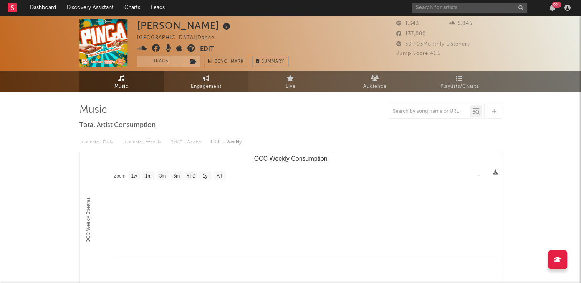
click at [212, 83] on span "Engagement" at bounding box center [206, 86] width 31 height 9
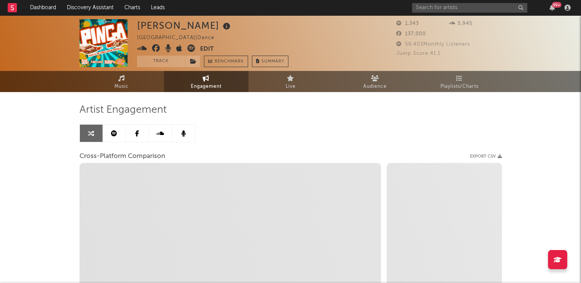
select select "1w"
click at [273, 125] on div "Artist Engagement Cross-Platform Comparison Export CSV Zoom 1w 1m 3m 6m YTD 1y …" at bounding box center [290, 234] width 422 height 261
click at [451, 11] on input "text" at bounding box center [469, 8] width 115 height 10
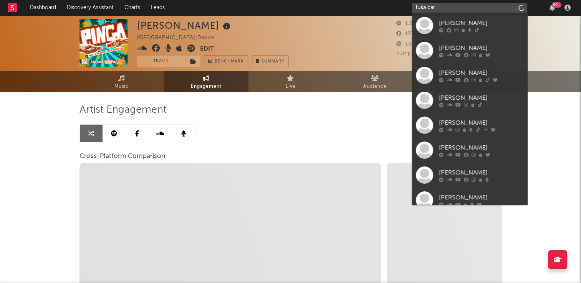
type input "[PERSON_NAME]"
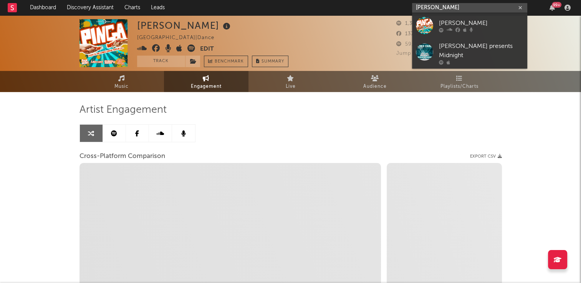
select select "1m"
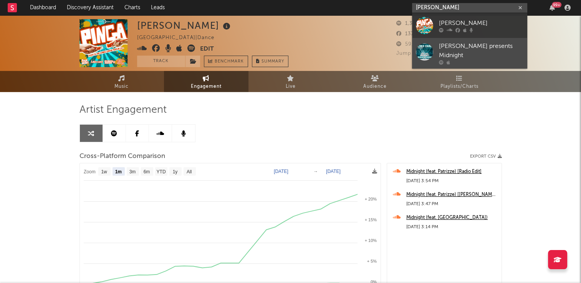
type input "[PERSON_NAME]"
click at [469, 47] on div "[PERSON_NAME] presents Midnight" at bounding box center [481, 51] width 84 height 18
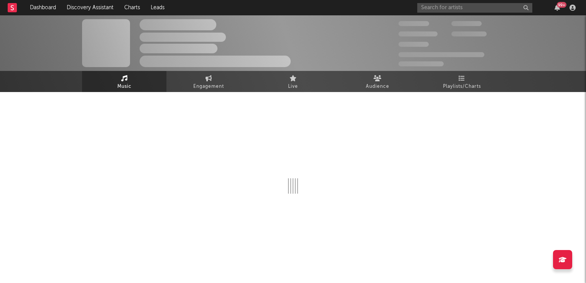
select select "1w"
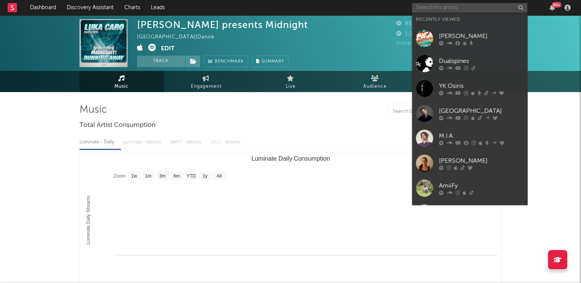
click at [438, 7] on input "text" at bounding box center [469, 8] width 115 height 10
paste input "TKandz"
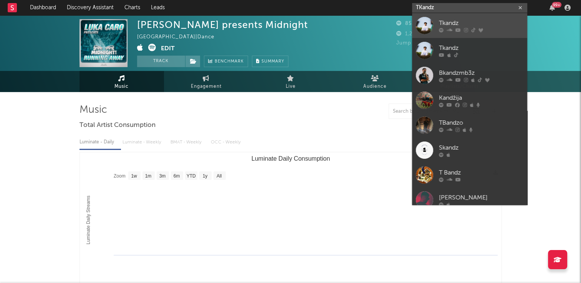
type input "TKandz"
click at [451, 24] on div "Tkandz" at bounding box center [481, 22] width 84 height 9
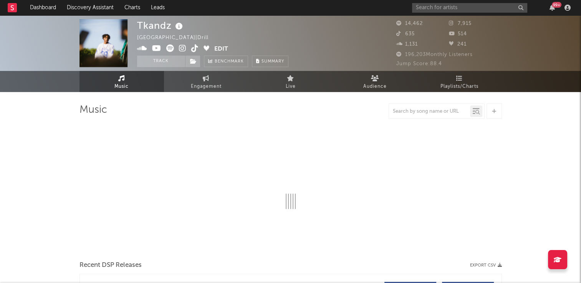
select select "6m"
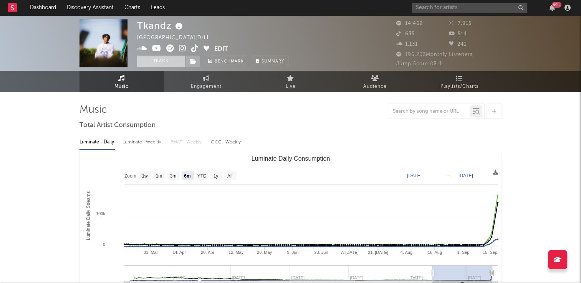
click at [163, 61] on button "Track" at bounding box center [161, 62] width 48 height 12
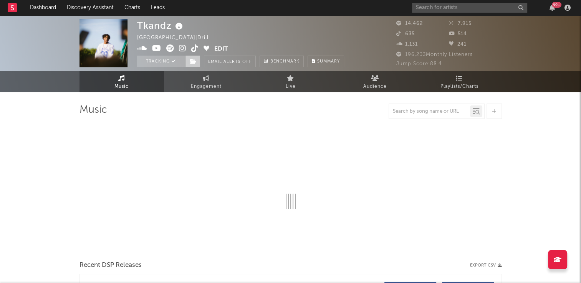
select select "6m"
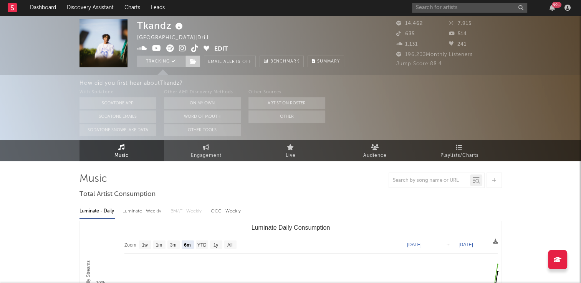
click at [192, 62] on icon at bounding box center [193, 61] width 7 height 5
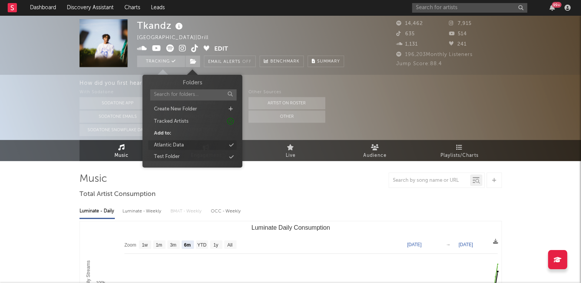
click at [173, 145] on div "Atlantic Data" at bounding box center [169, 146] width 30 height 8
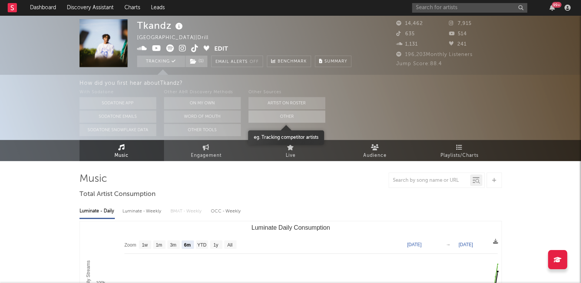
click at [296, 119] on button "Other" at bounding box center [286, 117] width 77 height 12
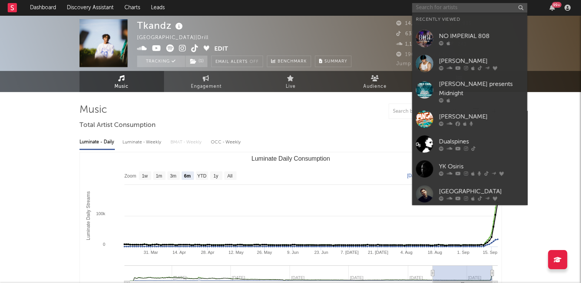
click at [443, 8] on input "text" at bounding box center [469, 8] width 115 height 10
paste input "CXSPER"
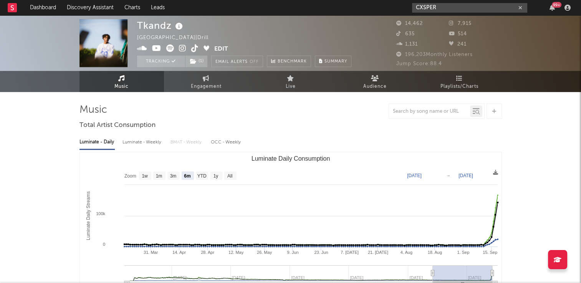
click at [455, 7] on input "CXSPER" at bounding box center [469, 8] width 115 height 10
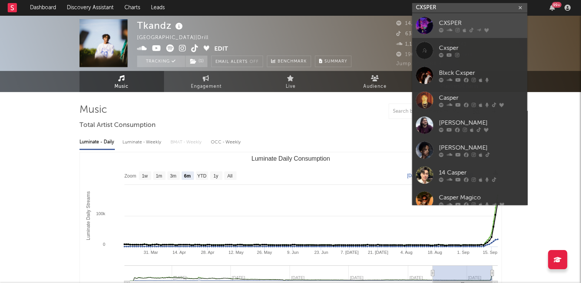
type input "CXSPER"
click at [455, 23] on div "CXSPER" at bounding box center [481, 22] width 84 height 9
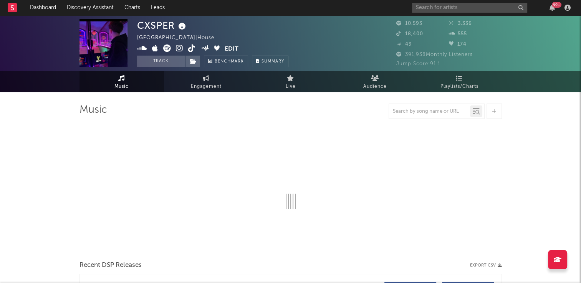
select select "6m"
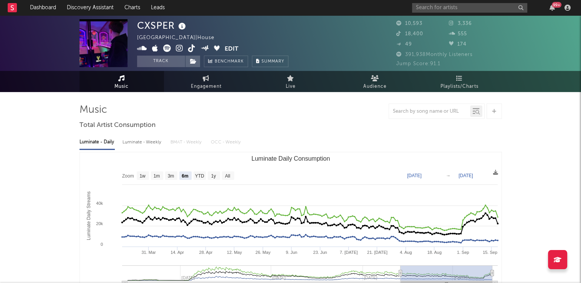
click at [183, 30] on icon at bounding box center [182, 26] width 11 height 11
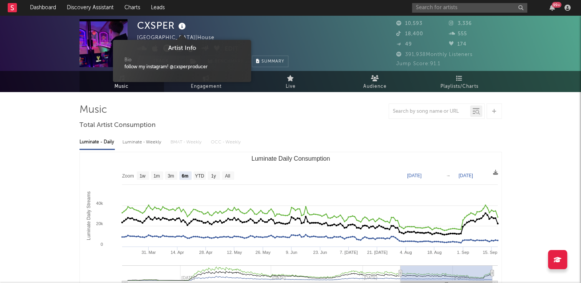
click at [249, 27] on div "CXSPER [GEOGRAPHIC_DATA] | House Edit Track Benchmark Summary" at bounding box center [212, 43] width 151 height 48
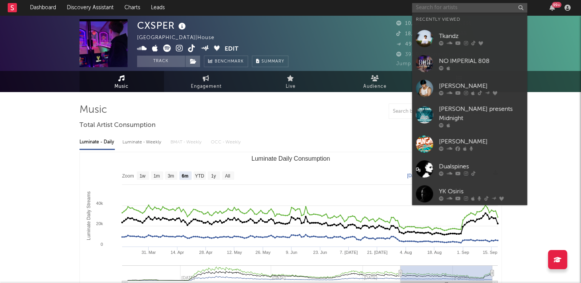
click at [451, 5] on input "text" at bounding box center [469, 8] width 115 height 10
paste input "CXSPER"
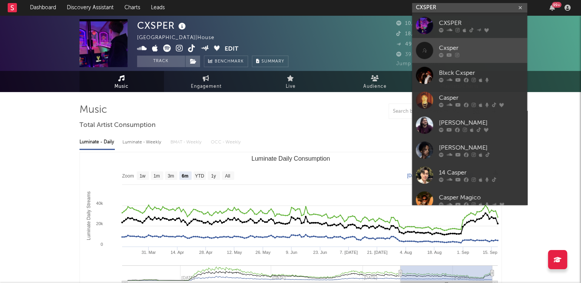
type input "CXSPER"
click at [454, 48] on div "Cxsper" at bounding box center [481, 47] width 84 height 9
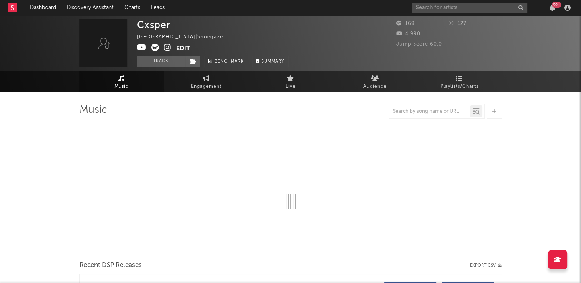
select select "1w"
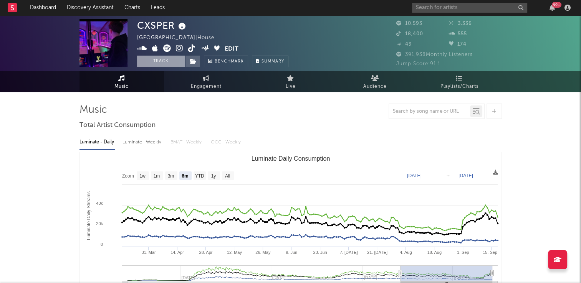
click at [166, 63] on button "Track" at bounding box center [161, 62] width 48 height 12
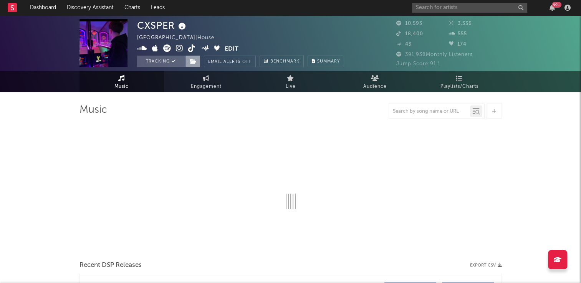
click at [193, 61] on icon at bounding box center [193, 61] width 7 height 5
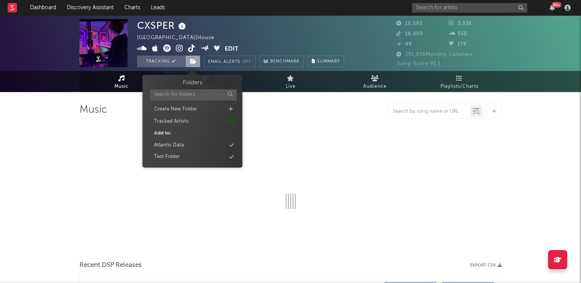
select select "6m"
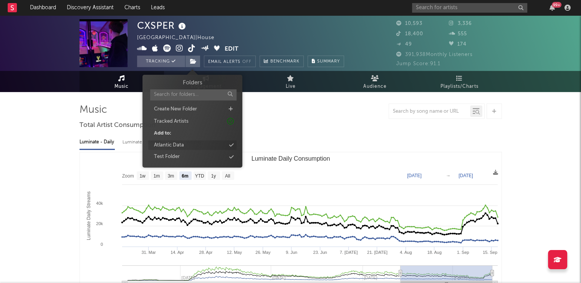
click at [186, 146] on div "Atlantic Data" at bounding box center [192, 145] width 88 height 10
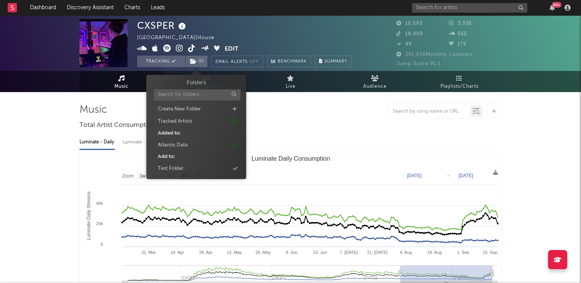
click at [300, 33] on div "CXSPER United Kingdom | House Edit Tracking ( 1 ) Email Alerts Off Benchmark Su…" at bounding box center [244, 43] width 214 height 48
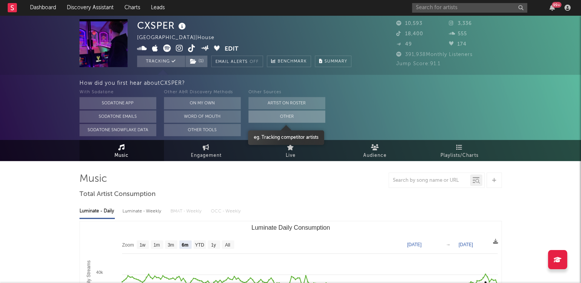
click at [291, 116] on button "Other" at bounding box center [286, 117] width 77 height 12
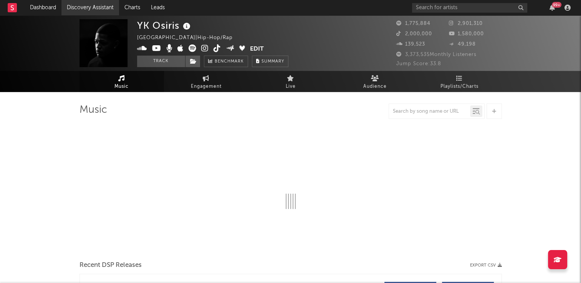
select select "6m"
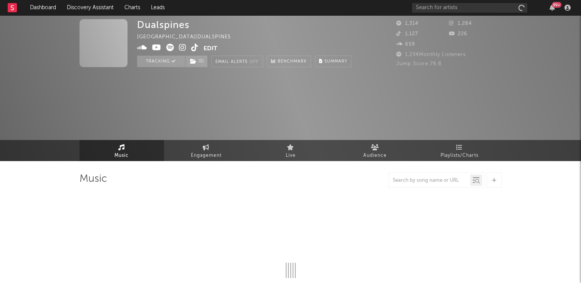
select select "6m"
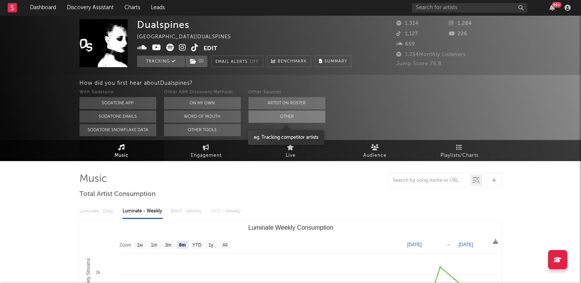
click at [262, 117] on button "Other" at bounding box center [286, 117] width 77 height 12
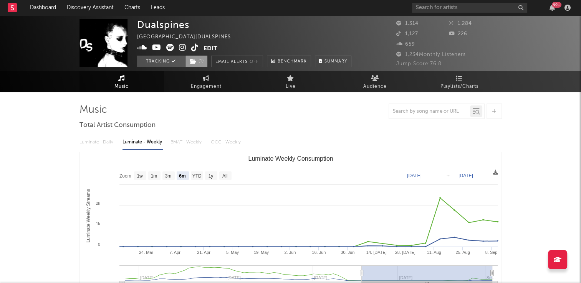
click at [195, 62] on icon at bounding box center [193, 61] width 7 height 5
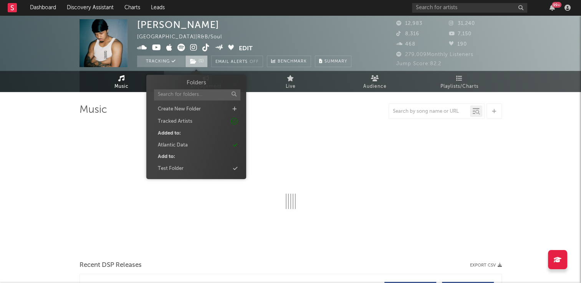
click at [194, 61] on icon at bounding box center [193, 61] width 7 height 5
click at [292, 38] on div "Eric IV United Kingdom | R&B/Soul Edit Tracking ( 1 ) Email Alerts Off Benchmar…" at bounding box center [244, 43] width 214 height 48
select select "6m"
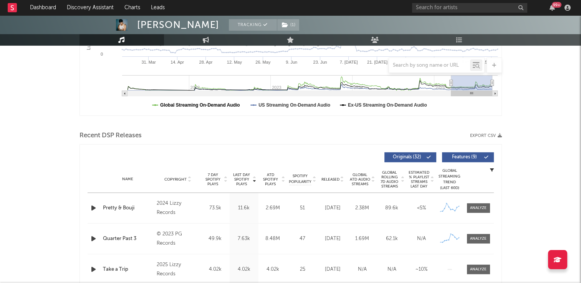
scroll to position [230, 0]
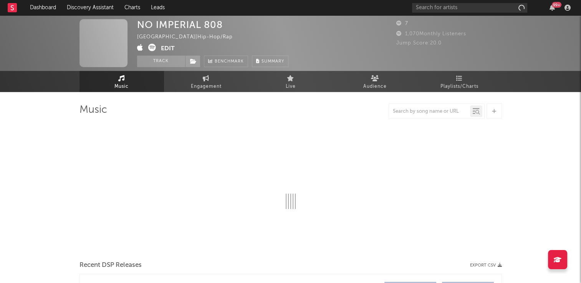
select select "1w"
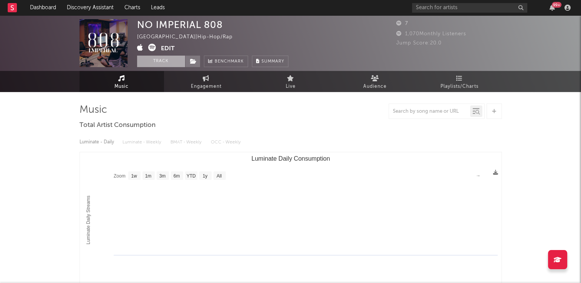
click at [156, 61] on button "Track" at bounding box center [161, 62] width 48 height 12
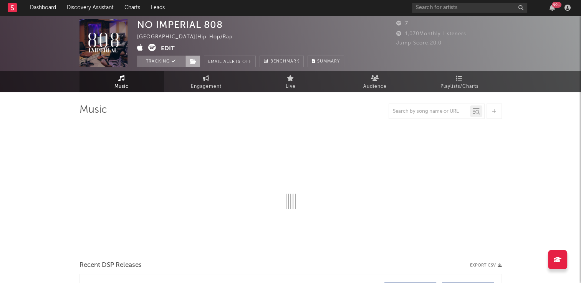
select select "1w"
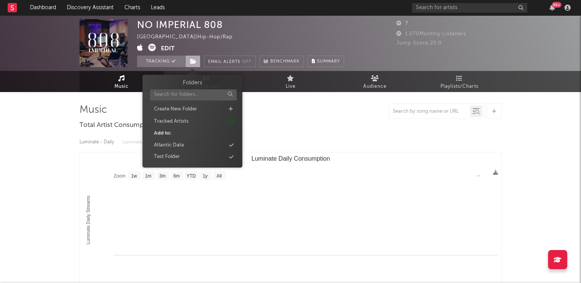
click at [192, 61] on icon at bounding box center [193, 61] width 7 height 5
click at [181, 145] on div "Atlantic Data" at bounding box center [169, 146] width 30 height 8
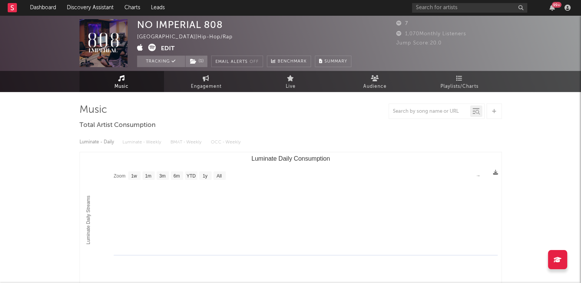
click at [271, 31] on div "NO IMPERIAL 808 [GEOGRAPHIC_DATA] | Hip-Hop/Rap Edit Tracking ( 1 ) Email Alert…" at bounding box center [244, 43] width 214 height 48
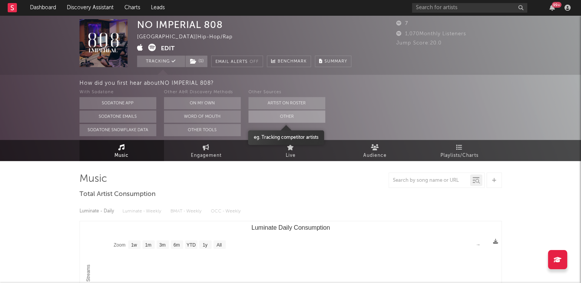
click at [263, 117] on button "Other" at bounding box center [286, 117] width 77 height 12
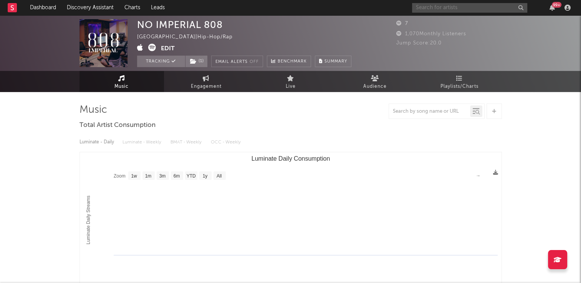
click at [433, 4] on input "text" at bounding box center [469, 8] width 115 height 10
type input "no imperial808"
click at [345, 31] on div "NO IMPERIAL 808 [GEOGRAPHIC_DATA] | Hip-Hop/Rap Edit Tracking ( 1 ) Email Alert…" at bounding box center [244, 43] width 214 height 48
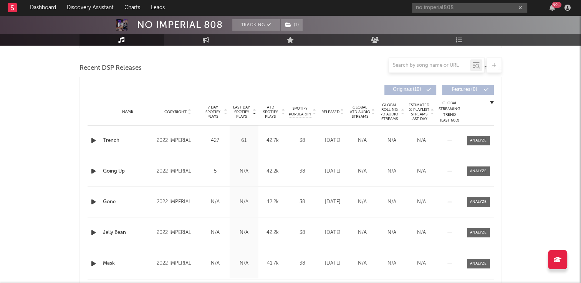
scroll to position [269, 0]
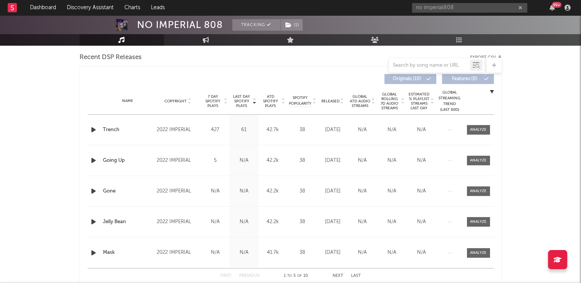
click at [190, 99] on icon at bounding box center [189, 99] width 4 height 3
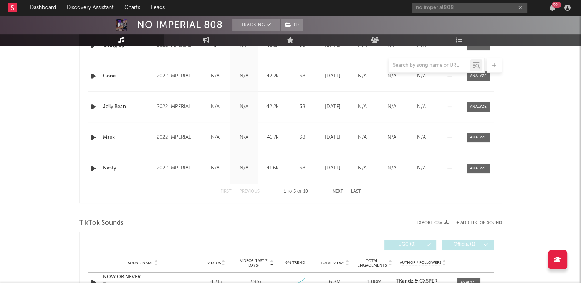
scroll to position [417, 0]
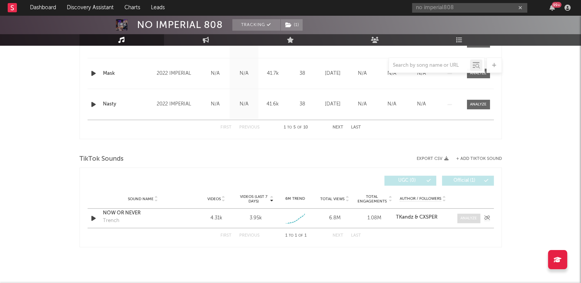
click at [471, 219] on div at bounding box center [468, 219] width 17 height 6
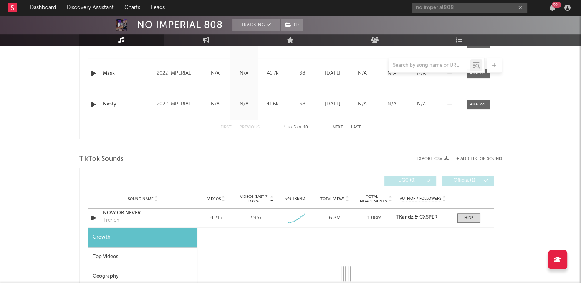
select select "1w"
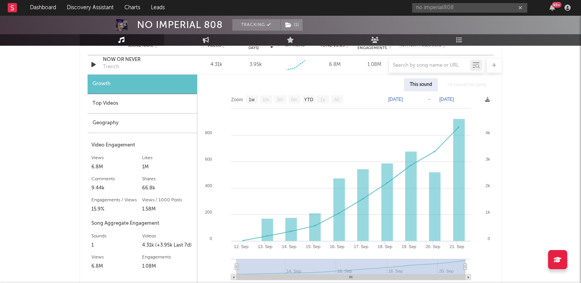
scroll to position [532, 0]
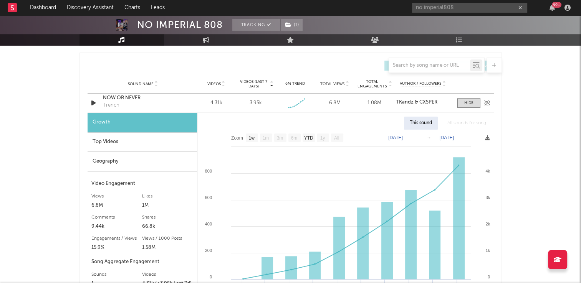
click at [94, 102] on icon "button" at bounding box center [93, 103] width 8 height 10
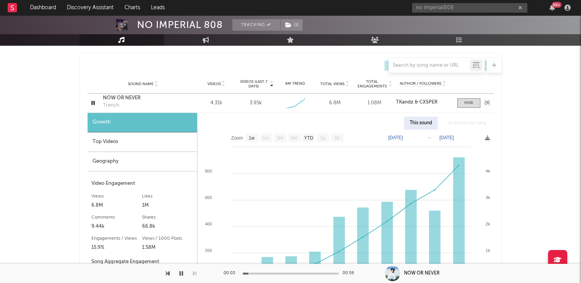
click at [94, 102] on icon "button" at bounding box center [92, 103] width 7 height 10
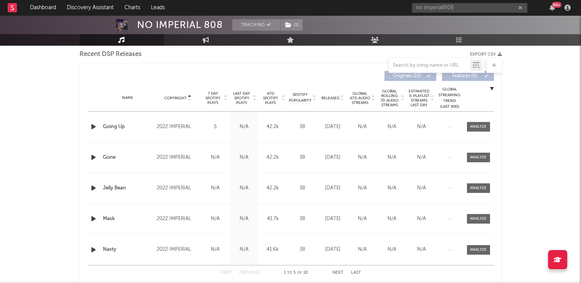
scroll to position [264, 0]
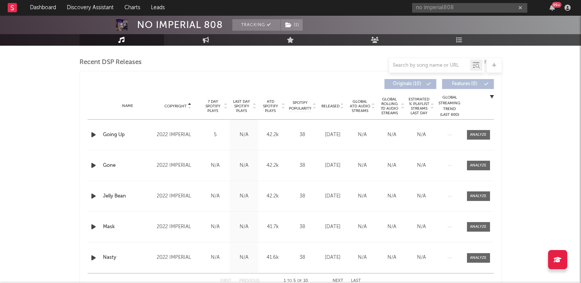
click at [188, 104] on icon at bounding box center [189, 104] width 4 height 3
click at [189, 107] on icon at bounding box center [189, 107] width 4 height 3
click at [189, 100] on div "Name Copyright Label Album Names Composer Names 7 Day Spotify Plays Last Day Sp…" at bounding box center [291, 106] width 406 height 27
click at [189, 102] on div "Name Copyright Label Album Names Composer Names 7 Day Spotify Plays Last Day Sp…" at bounding box center [291, 106] width 406 height 27
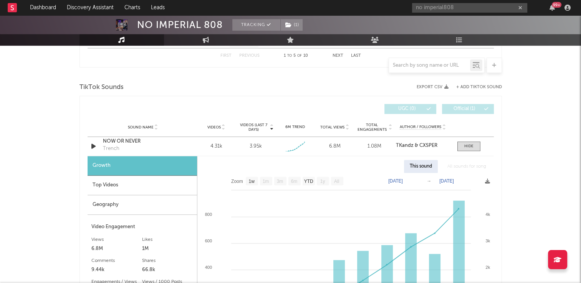
scroll to position [537, 0]
